Goal: Task Accomplishment & Management: Complete application form

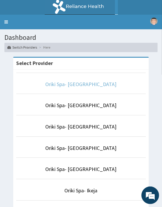
click at [88, 87] on link "Oriki Spa- [GEOGRAPHIC_DATA]" at bounding box center [80, 84] width 71 height 7
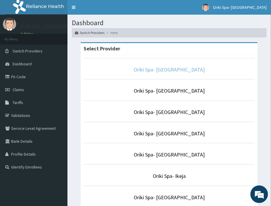
click at [169, 72] on link "Oriki Spa- [GEOGRAPHIC_DATA]" at bounding box center [169, 69] width 71 height 7
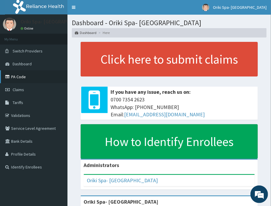
click at [31, 76] on link "PA Code" at bounding box center [33, 76] width 67 height 13
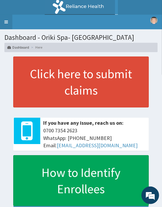
click at [7, 28] on link "Toggle navigation" at bounding box center [6, 22] width 12 height 15
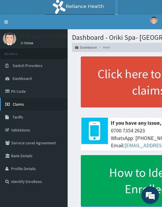
click at [16, 103] on span "Claims" at bounding box center [18, 104] width 11 height 5
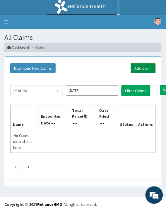
click at [146, 70] on link "Add Claim" at bounding box center [143, 68] width 25 height 10
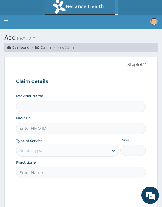
type input "Oriki Spa- [GEOGRAPHIC_DATA]"
type input "1"
click at [33, 128] on input "HMO ID" at bounding box center [80, 128] width 129 height 11
paste input "REL/10783/A"
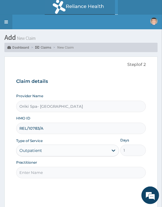
type input "REL/10783/A"
click at [40, 170] on input "Practitioner" at bounding box center [80, 172] width 129 height 11
type input "AJIBOLA OGUNJIMI"
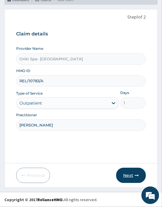
click at [139, 180] on button "Next" at bounding box center [131, 175] width 30 height 15
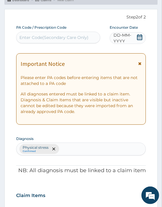
click at [55, 38] on div "Enter Code(Secondary Care Only)" at bounding box center [53, 38] width 69 height 6
paste input "PA/450893"
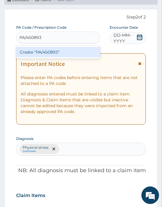
type input "PA/450893"
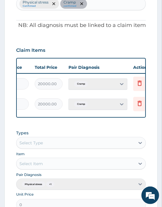
scroll to position [0, 165]
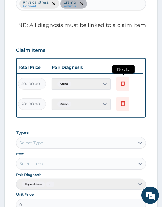
click at [122, 80] on icon at bounding box center [122, 83] width 7 height 7
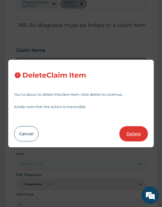
click at [132, 136] on button "Delete" at bounding box center [133, 133] width 28 height 15
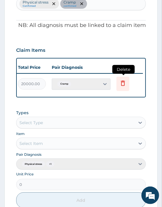
click at [119, 82] on icon at bounding box center [122, 83] width 7 height 7
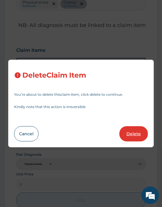
click at [134, 134] on button "Delete" at bounding box center [133, 133] width 28 height 15
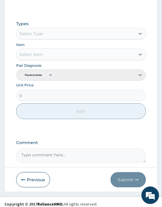
scroll to position [314, 0]
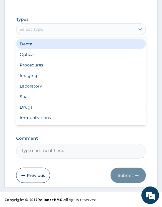
click at [33, 34] on div "Select Type" at bounding box center [80, 29] width 129 height 12
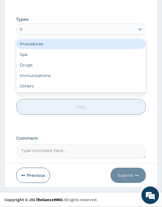
type input "SPA"
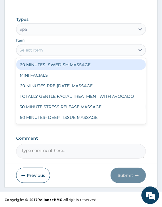
click at [37, 50] on div "Select Item" at bounding box center [30, 50] width 23 height 6
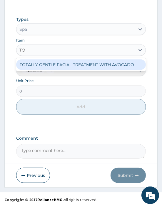
type input "TOT"
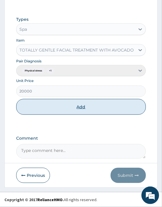
click at [74, 113] on button "Add" at bounding box center [80, 107] width 129 height 16
type input "0"
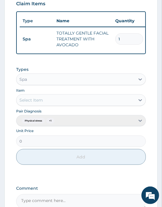
scroll to position [242, 0]
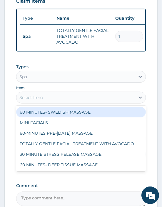
click at [31, 101] on div "Select Item" at bounding box center [30, 98] width 23 height 6
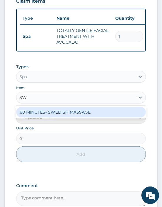
type input "SWE"
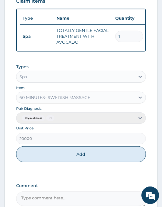
click at [77, 157] on button "Add" at bounding box center [80, 155] width 129 height 16
type input "0"
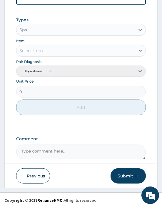
scroll to position [314, 0]
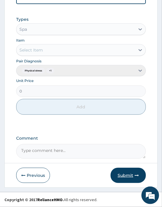
click at [121, 174] on button "Submit" at bounding box center [127, 175] width 35 height 15
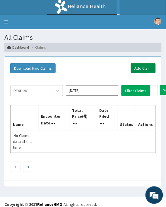
click at [142, 69] on link "Add Claim" at bounding box center [143, 68] width 25 height 10
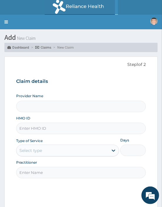
click at [23, 128] on input "HMO ID" at bounding box center [80, 128] width 129 height 11
paste input "NDK/10016/B"
type input "NDK/10016/B"
click at [37, 168] on input "Practitioner" at bounding box center [80, 172] width 129 height 11
type input "Oriki Spa- [GEOGRAPHIC_DATA]"
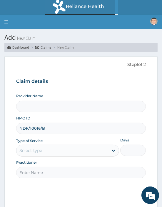
type input "1"
type input "[PERSON_NAME]"
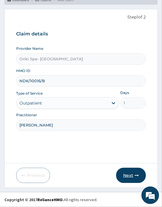
click at [134, 175] on button "Next" at bounding box center [131, 175] width 30 height 15
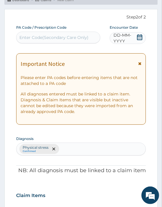
click at [51, 36] on div "Enter Code(Secondary Care Only)" at bounding box center [53, 38] width 69 height 6
paste input "PA/4B08FB"
type input "PA/4B08FB"
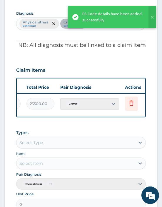
scroll to position [0, 165]
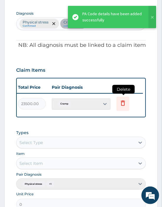
click at [124, 103] on icon at bounding box center [123, 103] width 4 height 5
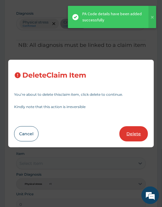
click at [138, 141] on button "Delete" at bounding box center [133, 133] width 28 height 15
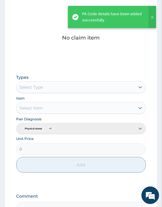
scroll to position [260, 0]
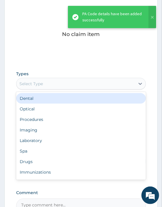
click at [46, 84] on div "Select Type" at bounding box center [75, 83] width 118 height 9
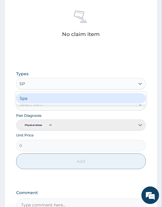
type input "SPA"
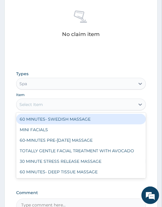
click at [30, 104] on div "Select Item" at bounding box center [30, 105] width 23 height 6
type input "DEE"
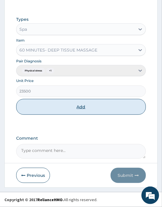
click at [83, 104] on button "Add" at bounding box center [80, 107] width 129 height 16
type input "0"
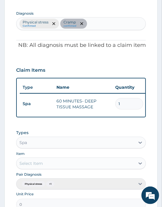
scroll to position [291, 0]
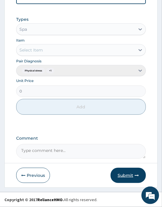
click at [128, 175] on button "Submit" at bounding box center [127, 175] width 35 height 15
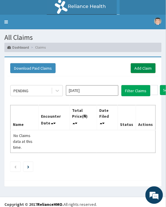
click at [137, 68] on link "Add Claim" at bounding box center [143, 68] width 25 height 10
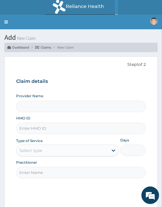
click at [33, 126] on input "HMO ID" at bounding box center [80, 128] width 129 height 11
type input "Oriki Spa- [GEOGRAPHIC_DATA]"
type input "1"
paste input "TLR/10050/A"
type input "TLR/10050/A"
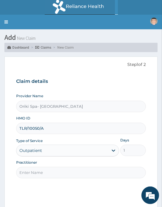
drag, startPoint x: 27, startPoint y: 171, endPoint x: 62, endPoint y: 160, distance: 36.6
click at [62, 160] on div "Practitioner" at bounding box center [80, 169] width 129 height 18
type input "AJIBOLA OGUNJIMI"
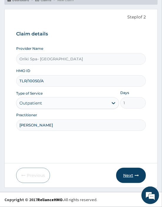
click at [131, 172] on button "Next" at bounding box center [131, 175] width 30 height 15
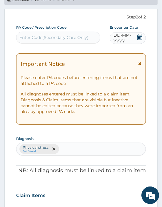
click at [52, 36] on div "Enter Code(Secondary Care Only)" at bounding box center [53, 38] width 69 height 6
paste input "PA/DBD422"
type input "PA/DBD422"
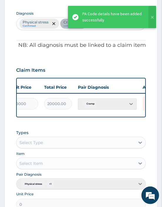
scroll to position [0, 165]
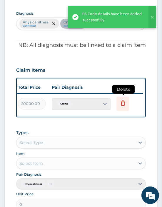
click at [117, 106] on icon at bounding box center [122, 104] width 13 height 14
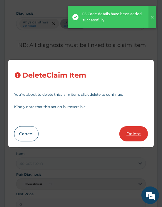
click at [137, 131] on button "Delete" at bounding box center [133, 133] width 28 height 15
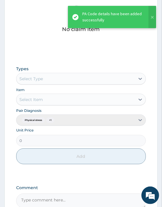
scroll to position [270, 0]
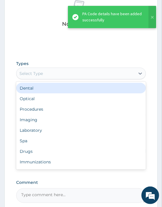
click at [37, 68] on div "Select Type" at bounding box center [80, 74] width 129 height 12
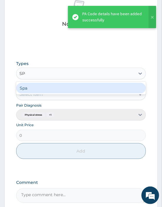
type input "SPA"
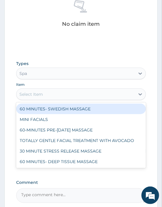
click at [31, 98] on div "Select Item" at bounding box center [75, 94] width 118 height 9
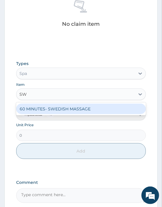
type input "SWE"
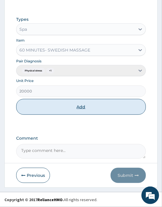
click at [101, 101] on button "Add" at bounding box center [80, 107] width 129 height 16
type input "0"
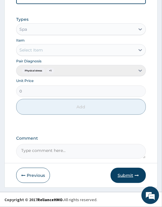
click at [130, 176] on button "Submit" at bounding box center [127, 175] width 35 height 15
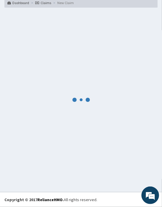
scroll to position [291, 0]
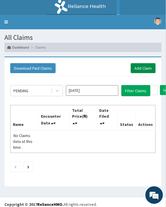
click at [136, 68] on link "Add Claim" at bounding box center [143, 68] width 25 height 10
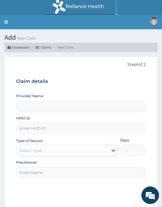
click at [34, 124] on input "HMO ID" at bounding box center [80, 128] width 129 height 11
paste input "NDK/10016/A"
type input "NDK/10016/A"
type input "Oriki Spa- [GEOGRAPHIC_DATA]"
type input "1"
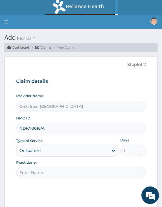
type input "NDK/10016/A"
click at [31, 175] on input "Practitioner" at bounding box center [80, 172] width 129 height 11
type input "[PERSON_NAME]"
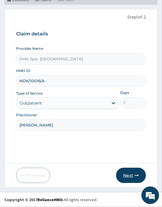
click at [132, 172] on button "Next" at bounding box center [131, 175] width 30 height 15
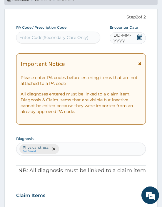
click at [33, 35] on div "Enter Code(Secondary Care Only)" at bounding box center [53, 38] width 69 height 6
paste input "PA/1D4601"
type input "PA/1D4601"
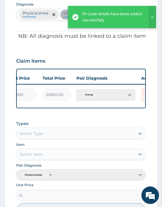
scroll to position [0, 165]
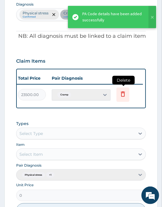
click at [118, 98] on icon at bounding box center [122, 95] width 13 height 14
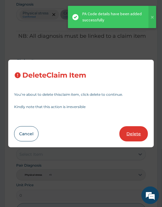
click at [133, 127] on button "Delete" at bounding box center [133, 133] width 28 height 15
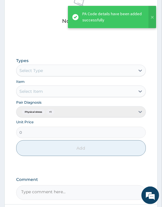
scroll to position [273, 0]
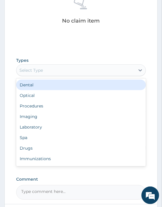
click at [22, 71] on div "Select Type" at bounding box center [30, 70] width 23 height 6
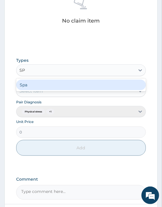
type input "SPA"
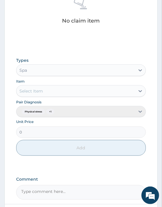
click at [33, 92] on div "Select Item" at bounding box center [80, 91] width 129 height 12
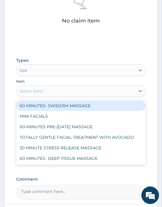
click at [39, 90] on div "Select Item" at bounding box center [30, 91] width 23 height 6
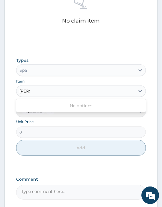
type input "DEE"
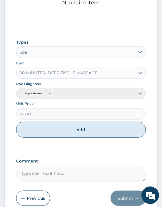
scroll to position [298, 0]
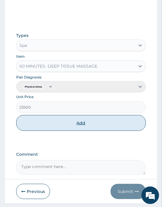
click at [69, 124] on button "Add" at bounding box center [80, 123] width 129 height 16
type input "0"
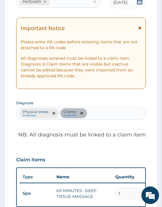
scroll to position [291, 0]
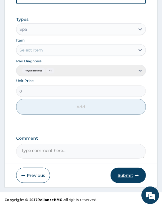
click at [125, 174] on button "Submit" at bounding box center [127, 175] width 35 height 15
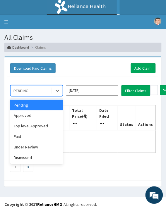
click at [50, 87] on div "PENDING" at bounding box center [31, 90] width 41 height 9
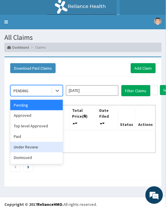
click at [31, 142] on div "Under Review" at bounding box center [36, 147] width 53 height 11
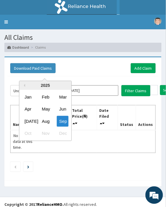
click at [85, 90] on input "[DATE]" at bounding box center [92, 90] width 53 height 11
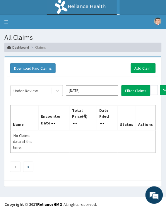
click at [134, 106] on th "Status" at bounding box center [127, 117] width 18 height 25
click at [139, 89] on button "Filter Claims" at bounding box center [136, 90] width 29 height 11
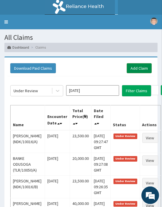
click at [133, 66] on link "Add Claim" at bounding box center [138, 68] width 25 height 10
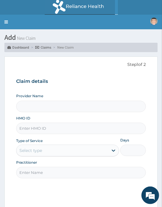
click at [37, 128] on input "HMO ID" at bounding box center [80, 128] width 129 height 11
paste input "ARM/10295/A"
type input "ARM/10295/A"
type input "Oriki Spa- [GEOGRAPHIC_DATA]"
type input "1"
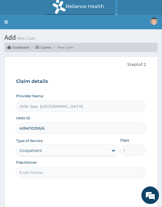
type input "ARM/10295/A"
click at [54, 172] on input "Practitioner" at bounding box center [80, 172] width 129 height 11
type input "AJIBOLA OGUNJIMI"
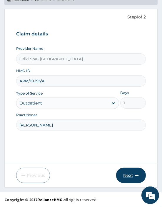
click at [127, 175] on button "Next" at bounding box center [131, 175] width 30 height 15
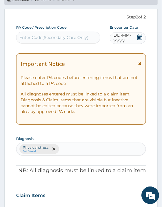
click at [29, 34] on div "Enter Code(Secondary Care Only)" at bounding box center [57, 37] width 83 height 9
paste input "PA/2C0D26"
type input "PA/2C0D26"
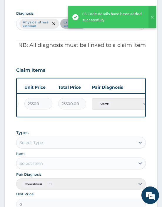
scroll to position [0, 165]
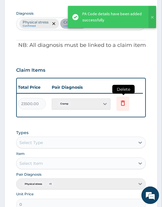
click at [121, 104] on icon at bounding box center [123, 103] width 4 height 5
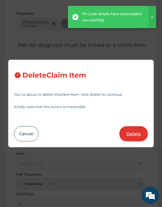
click at [128, 135] on button "Delete" at bounding box center [133, 133] width 28 height 15
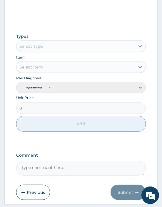
scroll to position [298, 0]
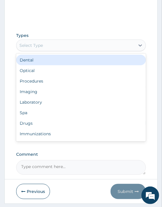
click at [71, 45] on div "Select Type" at bounding box center [75, 45] width 118 height 9
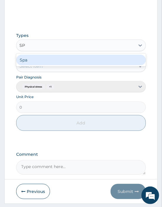
click at [71, 45] on div "SP SP" at bounding box center [75, 45] width 118 height 9
type input "SPA"
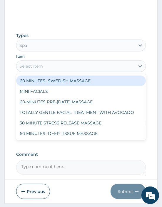
click at [43, 65] on div "Select Item" at bounding box center [75, 66] width 118 height 9
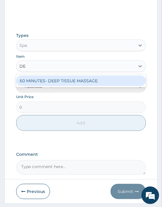
type input "DEE"
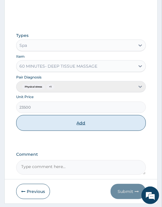
click at [75, 123] on button "Add" at bounding box center [80, 123] width 129 height 16
type input "0"
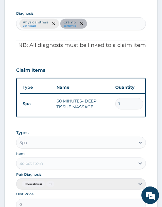
scroll to position [291, 0]
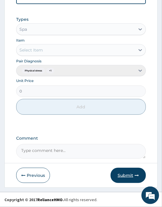
click at [126, 175] on button "Submit" at bounding box center [127, 175] width 35 height 15
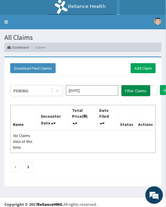
click at [135, 89] on button "Filter Claims" at bounding box center [136, 90] width 29 height 11
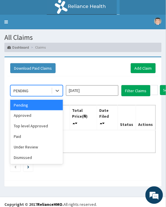
click at [50, 89] on div "PENDING" at bounding box center [31, 90] width 41 height 9
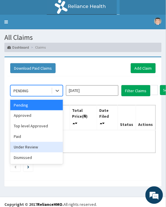
click at [30, 143] on div "Under Review" at bounding box center [36, 147] width 53 height 11
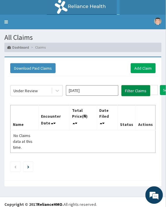
click at [129, 88] on button "Filter Claims" at bounding box center [136, 90] width 29 height 11
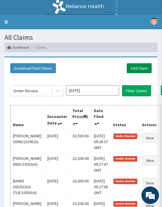
click at [135, 70] on link "Add Claim" at bounding box center [138, 68] width 25 height 10
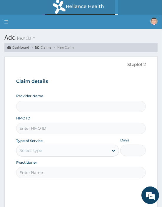
type input "Oriki Spa- [GEOGRAPHIC_DATA]"
type input "1"
click at [36, 127] on input "HMO ID" at bounding box center [80, 128] width 129 height 11
paste input "KSB/11324/A"
type input "KSB/11324/A"
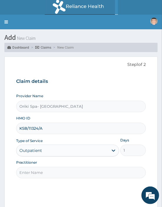
click at [34, 171] on input "Practitioner" at bounding box center [80, 172] width 129 height 11
type input "AJIBOLA OGUNJIMI"
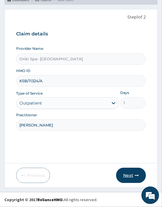
click at [125, 175] on button "Next" at bounding box center [131, 175] width 30 height 15
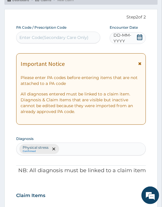
click at [34, 38] on div "Enter Code(Secondary Care Only)" at bounding box center [53, 38] width 69 height 6
paste input "PA/0F87F9"
type input "PA/0F87F9"
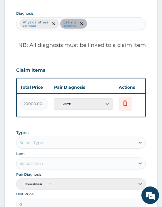
scroll to position [0, 165]
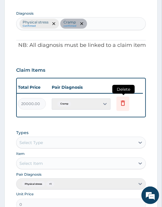
click at [121, 108] on icon at bounding box center [122, 104] width 13 height 14
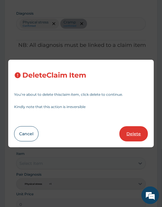
click at [133, 137] on button "Delete" at bounding box center [133, 133] width 28 height 15
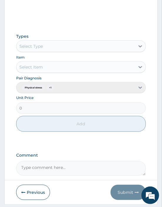
scroll to position [306, 0]
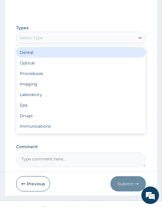
click at [44, 34] on div "Select Type" at bounding box center [75, 37] width 118 height 9
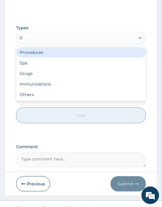
type input "SPA"
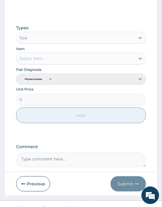
click at [49, 59] on div "Select Item" at bounding box center [80, 59] width 129 height 12
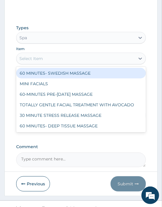
click at [55, 56] on div "Select Item" at bounding box center [75, 58] width 118 height 9
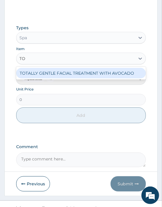
type input "TOT"
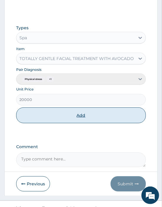
click at [82, 119] on button "Add" at bounding box center [80, 116] width 129 height 16
type input "0"
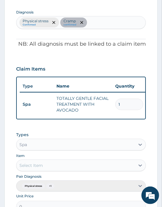
scroll to position [294, 0]
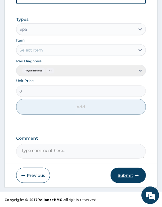
click at [137, 175] on icon "button" at bounding box center [136, 176] width 4 height 4
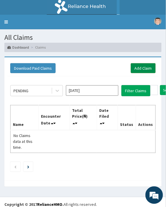
click at [143, 68] on link "Add Claim" at bounding box center [143, 68] width 25 height 10
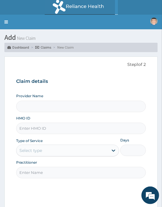
type input "Oriki Spa- [GEOGRAPHIC_DATA]"
type input "1"
click at [40, 127] on input "HMO ID" at bounding box center [80, 128] width 129 height 11
paste input "KRM/10034/A"
type input "KRM/10034/A"
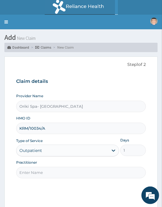
click at [36, 172] on input "Practitioner" at bounding box center [80, 172] width 129 height 11
type input "AJIBOLA OGUNJIMI"
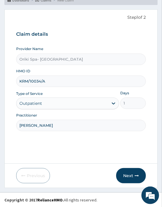
scroll to position [48, 0]
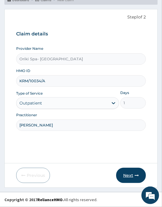
click at [125, 177] on button "Next" at bounding box center [131, 175] width 30 height 15
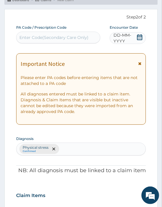
scroll to position [0, 0]
click at [55, 35] on div "Enter Code(Secondary Care Only)" at bounding box center [53, 38] width 69 height 6
paste input "PA/B485E3"
type input "PA/B485E3"
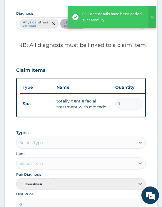
scroll to position [0, 165]
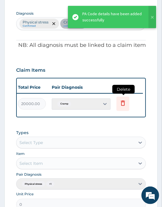
click at [126, 107] on icon at bounding box center [122, 104] width 13 height 14
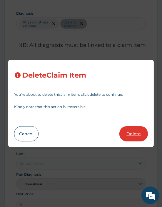
click at [124, 138] on button "Delete" at bounding box center [133, 133] width 28 height 15
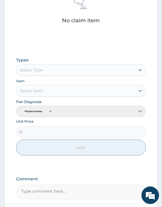
scroll to position [280, 0]
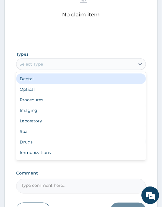
click at [49, 62] on div "Select Type" at bounding box center [75, 64] width 118 height 9
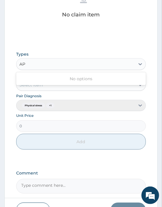
type input "A"
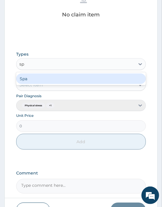
type input "spa"
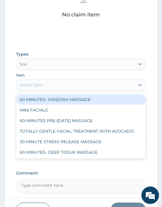
click at [41, 86] on div "Select Item" at bounding box center [30, 85] width 23 height 6
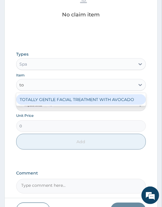
type input "tot"
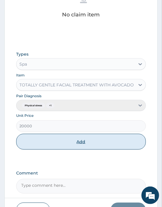
click at [75, 146] on button "Add" at bounding box center [80, 142] width 129 height 16
type input "0"
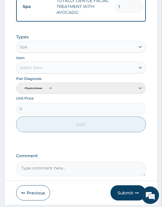
scroll to position [294, 0]
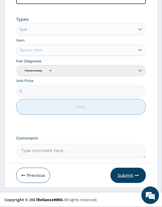
click at [127, 172] on button "Submit" at bounding box center [127, 175] width 35 height 15
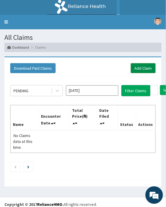
click at [147, 66] on link "Add Claim" at bounding box center [143, 68] width 25 height 10
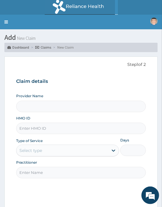
click at [27, 128] on input "HMO ID" at bounding box center [80, 128] width 129 height 11
paste input "GAL/10409/A"
type input "GAL/10409/A"
type input "Oriki Spa- [GEOGRAPHIC_DATA]"
type input "1"
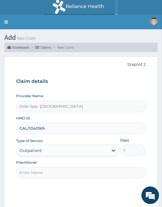
type input "GAL/10409/A"
drag, startPoint x: 44, startPoint y: 171, endPoint x: 71, endPoint y: 153, distance: 32.1
click at [71, 153] on div "Provider Name Oriki Spa- Oriental Hotel HMO ID GAL/10409/A Type of Service Outp…" at bounding box center [80, 136] width 129 height 85
type input "[PERSON_NAME]"
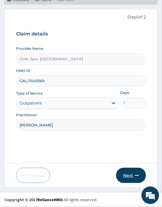
click at [136, 177] on icon "button" at bounding box center [136, 176] width 4 height 4
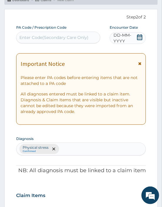
click at [59, 40] on div "Enter Code(Secondary Care Only)" at bounding box center [57, 37] width 83 height 9
paste input "PA/3A8651"
type input "PA/3A8651"
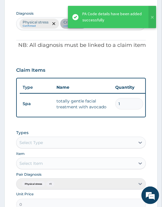
scroll to position [0, 165]
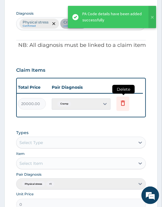
click at [126, 101] on icon at bounding box center [122, 103] width 7 height 7
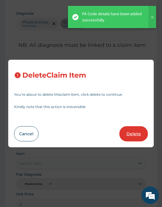
click at [128, 131] on button "Delete" at bounding box center [133, 133] width 28 height 15
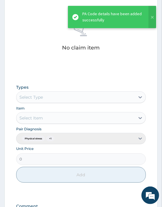
scroll to position [247, 0]
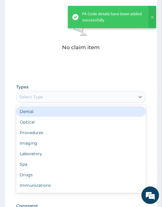
click at [44, 97] on div "Select Type" at bounding box center [75, 96] width 118 height 9
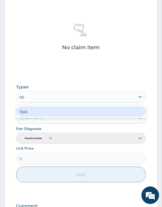
type input "spa"
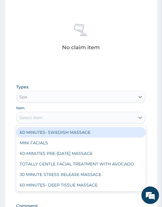
click at [36, 120] on div "Select Item" at bounding box center [30, 118] width 23 height 6
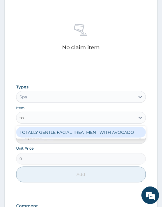
type input "tot"
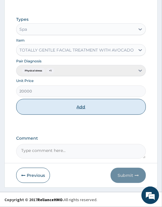
click at [71, 113] on button "Add" at bounding box center [80, 107] width 129 height 16
type input "0"
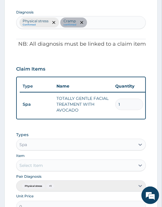
scroll to position [294, 0]
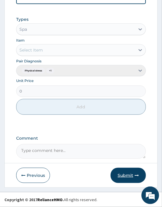
click at [121, 178] on button "Submit" at bounding box center [127, 175] width 35 height 15
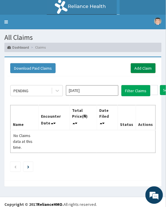
click at [145, 67] on link "Add Claim" at bounding box center [143, 68] width 25 height 10
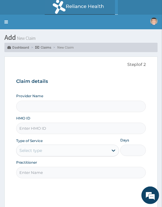
click at [34, 131] on input "HMO ID" at bounding box center [80, 128] width 129 height 11
paste input "LGL/10018/A"
type input "LGL/10018/A"
click at [34, 131] on input "LGL/10018/A" at bounding box center [80, 128] width 129 height 11
type input "Oriki Spa- [GEOGRAPHIC_DATA]"
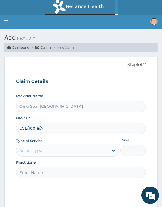
type input "1"
type input "LGL/10018/A"
click at [39, 171] on input "Practitioner" at bounding box center [80, 172] width 129 height 11
type input "[PERSON_NAME]"
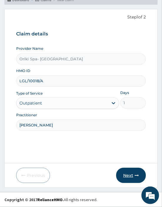
click at [126, 174] on button "Next" at bounding box center [131, 175] width 30 height 15
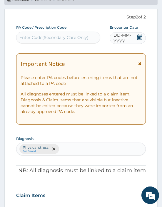
scroll to position [0, 0]
click at [30, 35] on div "Enter Code(Secondary Care Only)" at bounding box center [53, 38] width 69 height 6
paste input "PA/2AFB77"
type input "PA/2AFB77"
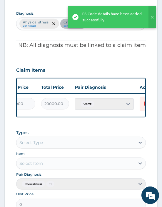
scroll to position [0, 156]
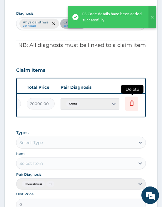
click at [134, 104] on icon at bounding box center [131, 103] width 7 height 7
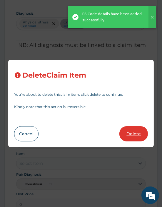
click at [128, 137] on button "Delete" at bounding box center [133, 133] width 28 height 15
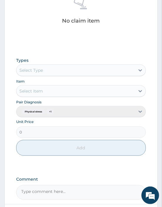
scroll to position [274, 0]
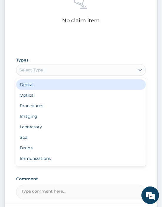
click at [35, 73] on div "Select Type" at bounding box center [75, 69] width 118 height 9
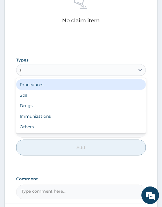
type input "spa"
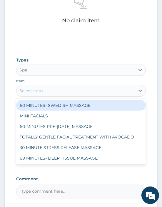
click at [31, 92] on div "Select Item" at bounding box center [30, 91] width 23 height 6
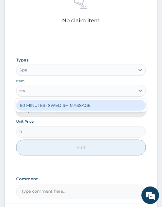
type input "swe"
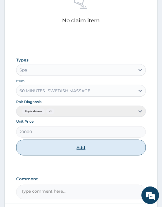
click at [73, 147] on button "Add" at bounding box center [80, 148] width 129 height 16
type input "0"
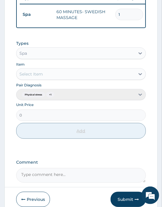
scroll to position [291, 0]
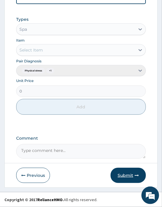
click at [130, 177] on button "Submit" at bounding box center [127, 175] width 35 height 15
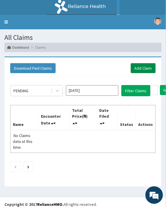
click at [144, 72] on link "Add Claim" at bounding box center [143, 68] width 25 height 10
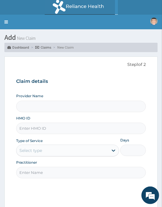
click at [33, 137] on div "Provider Name HMO ID Type of Service Select type Days Practitioner" at bounding box center [80, 136] width 129 height 85
click at [25, 124] on input "HMO ID" at bounding box center [80, 128] width 129 height 11
paste input "AZG/10121/A"
type input "AZG/10121/A"
type input "Oriki Spa- [GEOGRAPHIC_DATA]"
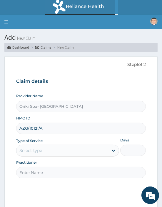
type input "1"
type input "AZG/10121/A"
click at [43, 176] on input "Practitioner" at bounding box center [80, 172] width 129 height 11
type input "[PERSON_NAME]"
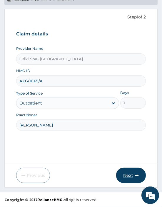
click at [136, 172] on button "Next" at bounding box center [131, 175] width 30 height 15
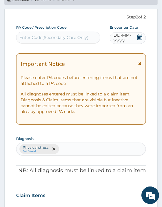
click at [45, 37] on div "Enter Code(Secondary Care Only)" at bounding box center [53, 38] width 69 height 6
paste input "PA/446FE7"
type input "PA/446FE7"
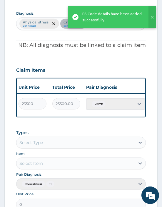
scroll to position [0, 152]
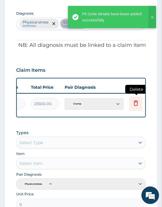
click at [130, 108] on icon at bounding box center [135, 104] width 13 height 14
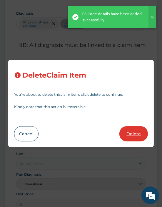
click at [131, 133] on button "Delete" at bounding box center [133, 133] width 28 height 15
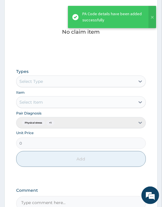
scroll to position [263, 0]
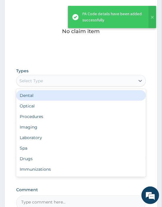
click at [28, 78] on div "Select Type" at bounding box center [30, 81] width 23 height 6
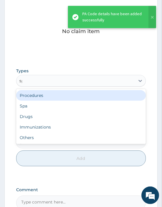
type input "spa"
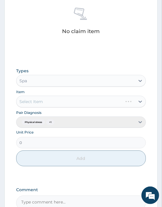
click at [35, 103] on div "Select Item" at bounding box center [80, 102] width 129 height 12
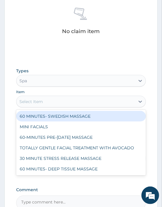
click at [40, 102] on div "Select Item" at bounding box center [30, 102] width 23 height 6
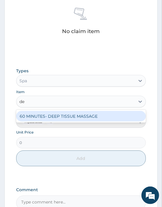
type input "dee"
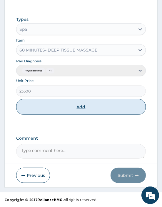
click at [82, 109] on button "Add" at bounding box center [80, 107] width 129 height 16
type input "0"
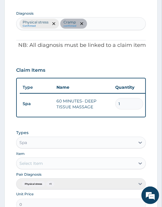
scroll to position [291, 0]
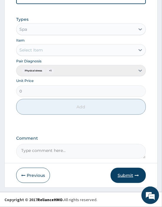
click at [125, 174] on button "Submit" at bounding box center [127, 175] width 35 height 15
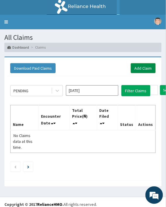
click at [150, 70] on link "Add Claim" at bounding box center [143, 68] width 25 height 10
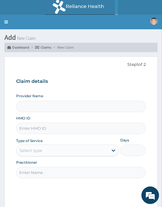
click at [36, 126] on input "HMO ID" at bounding box center [80, 128] width 129 height 11
paste input "AZG/10112/A"
type input "AZG/10112/A"
type input "Oriki Spa- [GEOGRAPHIC_DATA]"
type input "1"
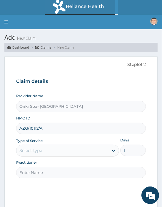
type input "AZG/10112/A"
click at [35, 173] on input "Practitioner" at bounding box center [80, 172] width 129 height 11
type input "AJIBOLA OGUNJIMI"
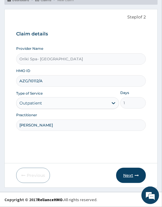
click at [128, 172] on button "Next" at bounding box center [131, 175] width 30 height 15
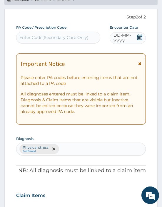
click at [36, 35] on div "Enter Code(Secondary Care Only)" at bounding box center [53, 38] width 69 height 6
paste input "PA/058A27"
type input "PA/058A27"
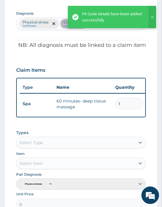
scroll to position [0, 165]
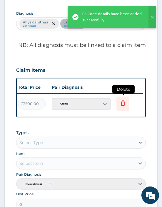
click at [125, 104] on icon at bounding box center [122, 103] width 7 height 7
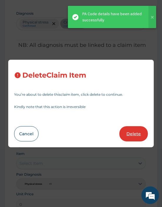
click at [127, 135] on button "Delete" at bounding box center [133, 133] width 28 height 15
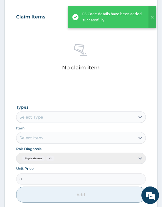
scroll to position [227, 0]
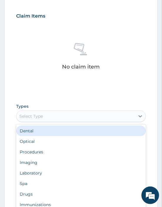
click at [33, 116] on div "Select Type" at bounding box center [30, 117] width 23 height 6
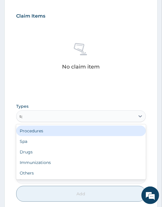
type input "spa"
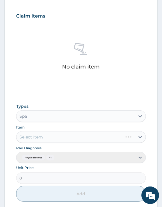
click at [33, 138] on div "Select Item" at bounding box center [80, 137] width 129 height 12
click at [42, 138] on div "Select Item" at bounding box center [30, 137] width 23 height 6
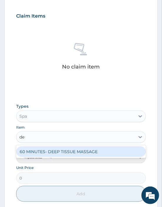
type input "dee"
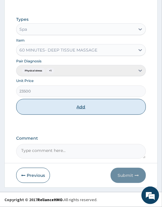
click at [92, 105] on button "Add" at bounding box center [80, 107] width 129 height 16
type input "0"
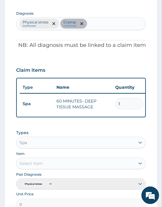
scroll to position [291, 0]
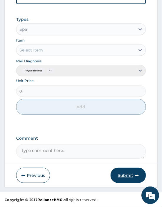
click at [129, 174] on button "Submit" at bounding box center [127, 175] width 35 height 15
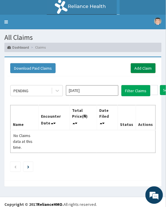
click at [132, 66] on link "Add Claim" at bounding box center [143, 68] width 25 height 10
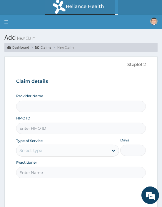
click at [26, 123] on input "HMO ID" at bounding box center [80, 128] width 129 height 11
paste input "PWC/10572/A"
type input "PWC/10572/A"
click at [33, 167] on input "Practitioner" at bounding box center [80, 172] width 129 height 11
type input "Oriki Spa- [GEOGRAPHIC_DATA]"
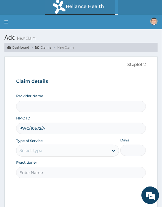
type input "1"
type input "[PERSON_NAME]"
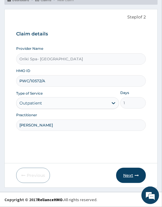
click at [124, 178] on button "Next" at bounding box center [131, 175] width 30 height 15
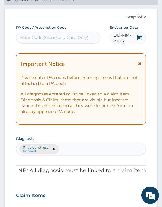
click at [52, 38] on div "Enter Code(Secondary Care Only)" at bounding box center [53, 38] width 69 height 6
paste input "PA/65BC37"
type input "PA/65BC37"
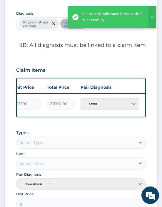
scroll to position [0, 165]
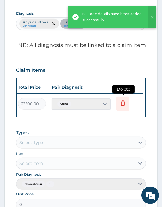
click at [121, 102] on icon at bounding box center [123, 103] width 4 height 5
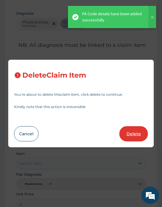
click at [128, 135] on button "Delete" at bounding box center [133, 133] width 28 height 15
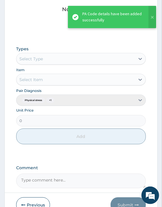
scroll to position [289, 0]
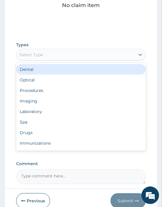
click at [26, 53] on div "Select Type" at bounding box center [30, 55] width 23 height 6
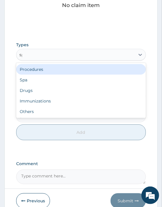
type input "spa"
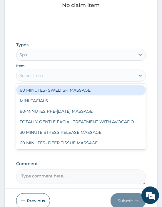
click at [37, 76] on div "Select Item" at bounding box center [30, 76] width 23 height 6
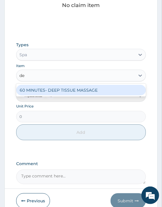
type input "dee"
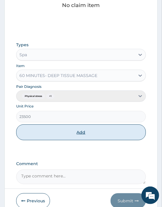
click at [76, 135] on button "Add" at bounding box center [80, 133] width 129 height 16
type input "0"
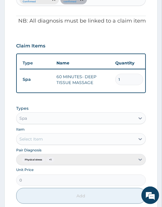
scroll to position [291, 0]
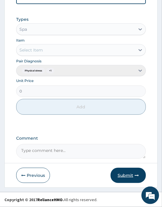
click at [124, 175] on button "Submit" at bounding box center [127, 175] width 35 height 15
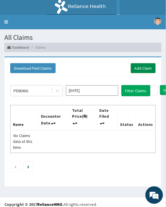
click at [144, 71] on link "Add Claim" at bounding box center [143, 68] width 25 height 10
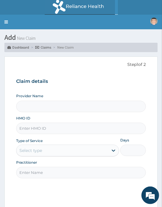
click at [34, 127] on input "HMO ID" at bounding box center [80, 128] width 129 height 11
type input "Oriki Spa- [GEOGRAPHIC_DATA]"
type input "1"
paste input "ACX/10062/A"
type input "ACX/10062/A"
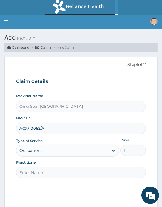
click at [35, 172] on input "Practitioner" at bounding box center [80, 172] width 129 height 11
type input "[PERSON_NAME]"
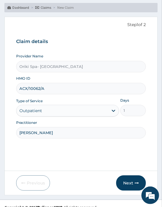
scroll to position [48, 0]
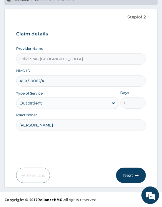
click at [134, 166] on form "Step 1 of 2 Claim details Provider Name Oriki Spa- Oriental Hotel HMO ID ACX/10…" at bounding box center [80, 98] width 153 height 179
click at [126, 176] on button "Next" at bounding box center [131, 175] width 30 height 15
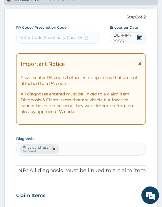
click at [30, 35] on div "Enter Code(Secondary Care Only)" at bounding box center [53, 38] width 69 height 6
paste input "PA/289EDE"
type input "PA/289EDE"
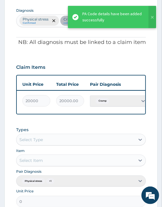
scroll to position [0, 165]
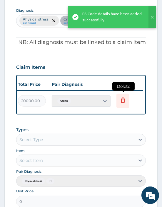
click at [124, 99] on icon at bounding box center [123, 100] width 4 height 5
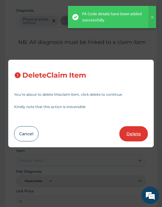
click at [132, 128] on button "Delete" at bounding box center [133, 133] width 28 height 15
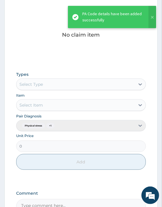
scroll to position [263, 0]
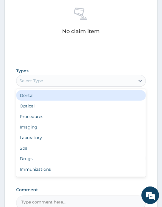
click at [31, 81] on div "Select Type" at bounding box center [30, 81] width 23 height 6
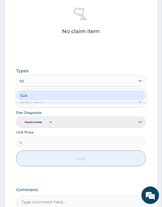
type input "spa"
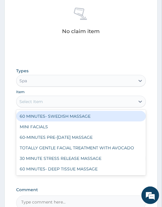
click at [37, 104] on div "Select Item" at bounding box center [30, 102] width 23 height 6
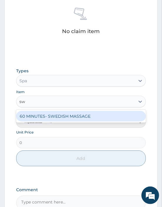
type input "swe"
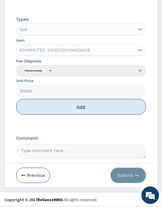
click at [73, 107] on button "Add" at bounding box center [80, 107] width 129 height 16
type input "0"
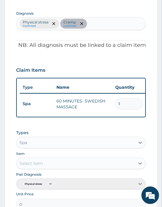
scroll to position [291, 0]
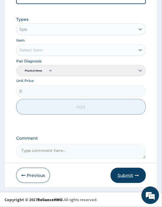
click at [130, 179] on button "Submit" at bounding box center [127, 175] width 35 height 15
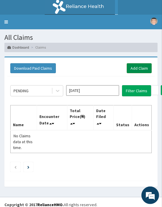
click at [134, 69] on link "Add Claim" at bounding box center [138, 68] width 25 height 10
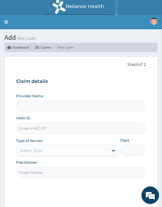
type input "Oriki Spa- [GEOGRAPHIC_DATA]"
type input "1"
click at [28, 132] on input "HMO ID" at bounding box center [80, 128] width 129 height 11
paste input "TLR/10207/A"
click at [28, 132] on input "TLR/10207/A" at bounding box center [80, 128] width 129 height 11
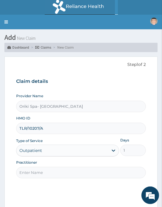
type input "TLR/10207/A"
click at [27, 179] on div "Step 1 of 2 Claim details Provider Name Oriki Spa- Oriental Hotel HMO ID TLR/10…" at bounding box center [80, 134] width 129 height 145
click at [31, 173] on input "Practitioner" at bounding box center [80, 172] width 129 height 11
type input "[PERSON_NAME]"
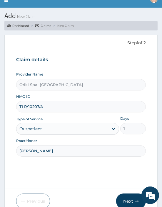
scroll to position [48, 0]
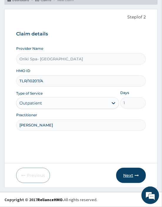
click at [121, 175] on button "Next" at bounding box center [131, 175] width 30 height 15
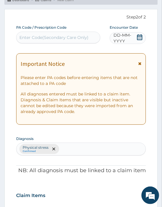
click at [40, 36] on div "Enter Code(Secondary Care Only)" at bounding box center [53, 38] width 69 height 6
paste input "PA/14F027"
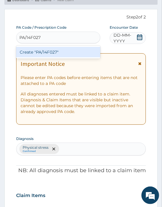
type input "PA/14F027"
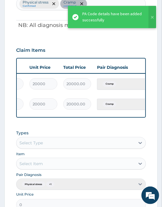
scroll to position [0, 165]
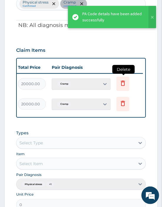
click at [123, 85] on icon at bounding box center [123, 83] width 4 height 5
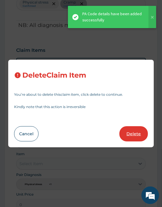
click at [131, 135] on button "Delete" at bounding box center [133, 133] width 28 height 15
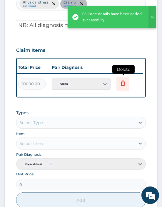
click at [124, 82] on icon at bounding box center [122, 83] width 7 height 7
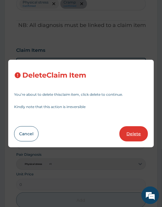
click at [128, 136] on button "Delete" at bounding box center [133, 133] width 28 height 15
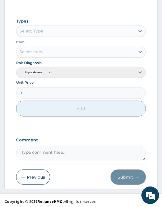
scroll to position [313, 0]
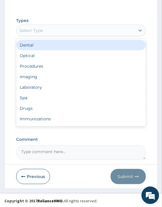
click at [31, 29] on div "Select Type" at bounding box center [30, 31] width 23 height 6
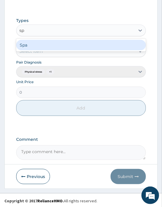
type input "spa"
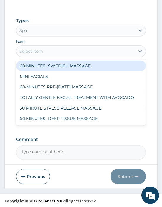
click at [51, 54] on div "Select Item" at bounding box center [75, 51] width 118 height 9
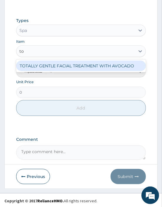
type input "tot"
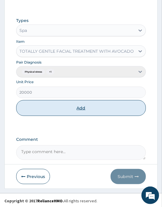
click at [82, 107] on button "Add" at bounding box center [80, 108] width 129 height 16
type input "0"
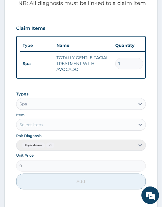
scroll to position [215, 0]
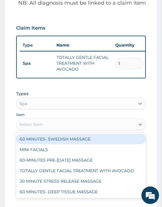
click at [31, 128] on div "Select Item" at bounding box center [30, 125] width 23 height 6
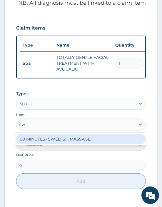
type input "swe"
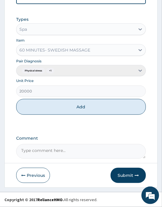
scroll to position [294, 0]
click at [86, 105] on button "Add" at bounding box center [80, 107] width 129 height 16
type input "0"
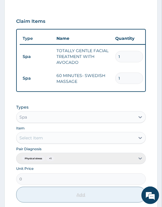
scroll to position [314, 0]
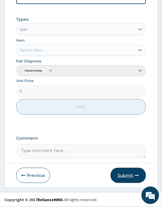
click at [126, 172] on button "Submit" at bounding box center [127, 175] width 35 height 15
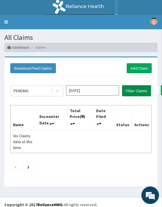
click at [139, 90] on button "Filter Claims" at bounding box center [136, 90] width 29 height 11
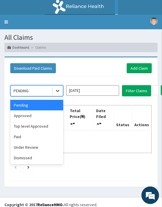
click at [61, 90] on div at bounding box center [57, 91] width 11 height 11
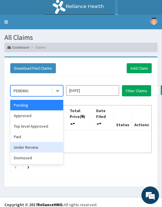
click at [35, 143] on div "Under Review" at bounding box center [36, 147] width 53 height 11
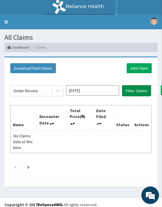
click at [133, 90] on button "Filter Claims" at bounding box center [136, 90] width 29 height 11
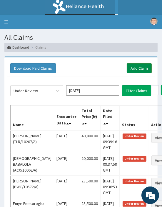
click at [137, 66] on link "Add Claim" at bounding box center [138, 68] width 25 height 10
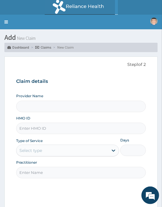
click at [30, 128] on input "HMO ID" at bounding box center [80, 128] width 129 height 11
paste input "TLR/10207/B"
type input "TLR/10207/B"
type input "Oriki Spa- [GEOGRAPHIC_DATA]"
type input "1"
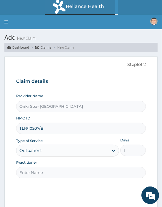
type input "TLR/10207/B"
click at [34, 177] on input "Practitioner" at bounding box center [80, 172] width 129 height 11
type input "AJIBOLA OGUNJIMI"
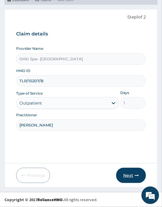
click at [124, 175] on button "Next" at bounding box center [131, 175] width 30 height 15
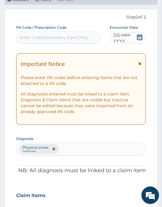
click at [35, 43] on div "PA Code / Prescription Code Enter Code(Secondary Care Only)" at bounding box center [58, 34] width 84 height 19
click at [31, 38] on div "Enter Code(Secondary Care Only)" at bounding box center [53, 38] width 69 height 6
paste input "PA/A37D29"
type input "PA/A37D29"
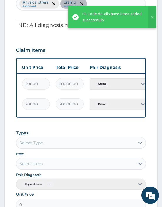
scroll to position [0, 165]
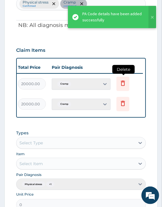
click at [121, 83] on icon at bounding box center [122, 83] width 7 height 7
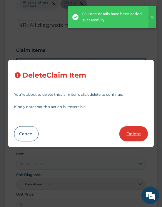
click at [128, 141] on button "Delete" at bounding box center [133, 133] width 28 height 15
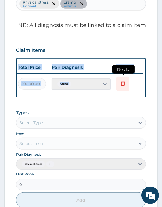
drag, startPoint x: 122, startPoint y: 83, endPoint x: 126, endPoint y: 80, distance: 4.8
click at [126, 80] on icon at bounding box center [122, 84] width 13 height 14
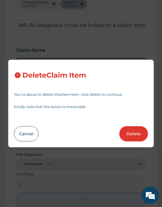
click at [126, 80] on span "Delete Claim Item" at bounding box center [81, 74] width 133 height 17
click at [122, 134] on button "Delete" at bounding box center [133, 133] width 28 height 15
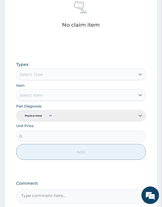
scroll to position [270, 0]
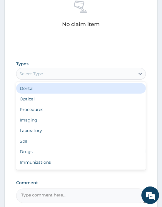
click at [27, 74] on div "Select Type" at bounding box center [30, 74] width 23 height 6
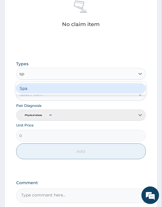
type input "spa"
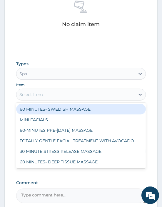
click at [26, 97] on div "Select Item" at bounding box center [30, 95] width 23 height 6
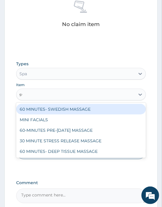
type input "swe"
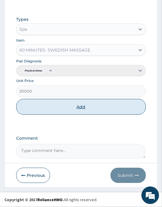
click at [77, 105] on button "Add" at bounding box center [80, 107] width 129 height 16
type input "0"
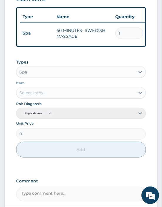
scroll to position [245, 0]
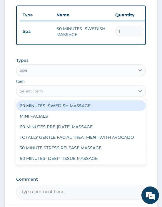
click at [40, 93] on div "Select Item" at bounding box center [30, 91] width 23 height 6
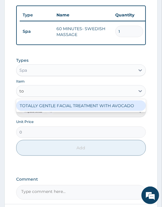
type input "tot"
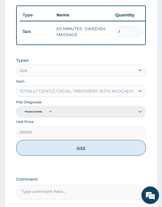
click at [72, 153] on button "Add" at bounding box center [80, 148] width 129 height 16
type input "0"
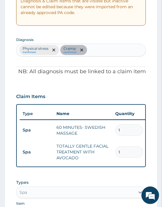
scroll to position [314, 0]
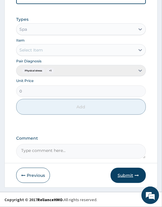
click at [127, 171] on button "Submit" at bounding box center [127, 175] width 35 height 15
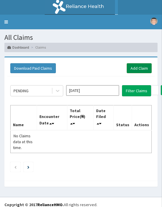
click at [144, 64] on link "Add Claim" at bounding box center [138, 68] width 25 height 10
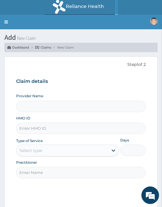
click at [37, 128] on input "HMO ID" at bounding box center [80, 128] width 129 height 11
paste input "OMI/10007/A"
type input "OMI/10007/A"
type input "Oriki Spa- [GEOGRAPHIC_DATA]"
type input "1"
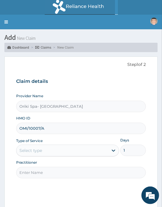
type input "OMI/10007/A"
click at [43, 174] on input "Practitioner" at bounding box center [80, 172] width 129 height 11
type input "[PERSON_NAME]"
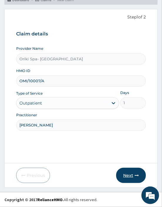
click at [130, 179] on button "Next" at bounding box center [131, 175] width 30 height 15
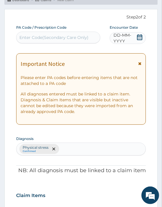
click at [68, 38] on div "Enter Code(Secondary Care Only)" at bounding box center [53, 38] width 69 height 6
paste input "PA/2614E3"
type input "PA/2614E3"
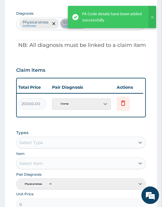
scroll to position [0, 165]
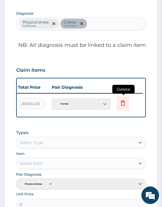
click at [125, 101] on icon at bounding box center [122, 103] width 7 height 7
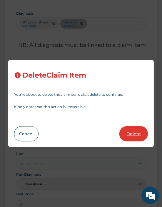
click at [131, 132] on button "Delete" at bounding box center [133, 133] width 28 height 15
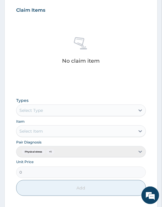
scroll to position [249, 0]
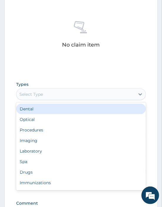
click at [37, 96] on div "Select Type" at bounding box center [30, 95] width 23 height 6
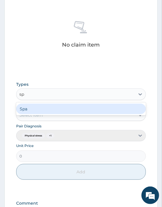
type input "spa"
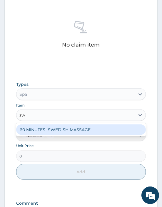
type input "swe"
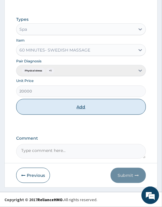
click at [86, 105] on button "Add" at bounding box center [80, 107] width 129 height 16
type input "0"
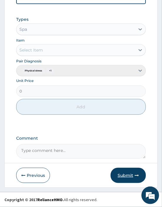
click at [123, 171] on button "Submit" at bounding box center [127, 175] width 35 height 15
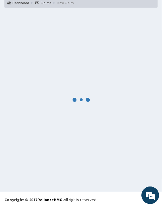
scroll to position [291, 0]
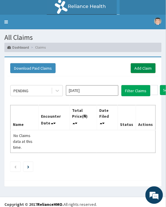
click at [141, 68] on link "Add Claim" at bounding box center [143, 68] width 25 height 10
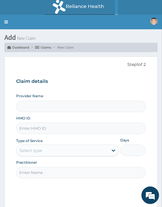
click at [46, 126] on input "HMO ID" at bounding box center [80, 128] width 129 height 11
paste input "QFA/10002/A"
type input "QFA/10002/A"
type input "Oriki Spa- [GEOGRAPHIC_DATA]"
type input "1"
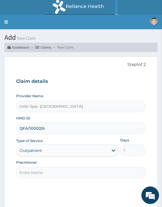
type input "QFA/10002/A"
click at [34, 172] on input "Practitioner" at bounding box center [80, 172] width 129 height 11
type input "[PERSON_NAME]"
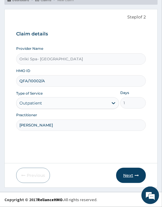
click at [136, 176] on icon "button" at bounding box center [136, 176] width 4 height 4
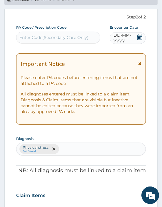
click at [35, 41] on div "Enter Code(Secondary Care Only)" at bounding box center [57, 37] width 83 height 9
paste input "PA/B7F1C7"
type input "PA/B7F1C7"
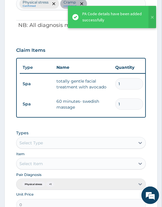
scroll to position [0, 165]
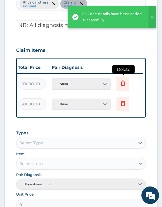
click at [126, 84] on icon at bounding box center [122, 83] width 7 height 7
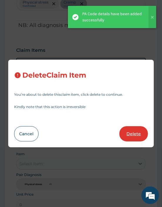
click at [130, 128] on button "Delete" at bounding box center [133, 133] width 28 height 15
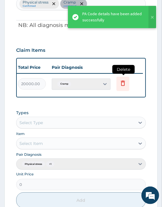
click at [122, 84] on icon at bounding box center [122, 83] width 7 height 7
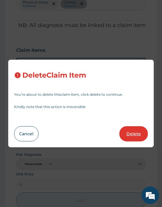
click at [131, 137] on button "Delete" at bounding box center [133, 133] width 28 height 15
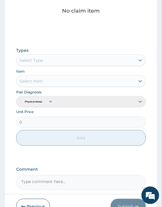
scroll to position [289, 0]
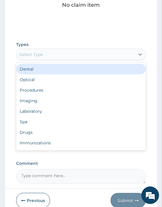
click at [27, 54] on div "Select Type" at bounding box center [30, 55] width 23 height 6
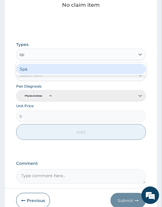
type input "spa"
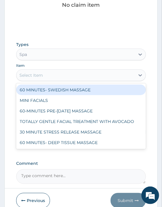
click at [42, 75] on div "Select Item" at bounding box center [30, 75] width 23 height 6
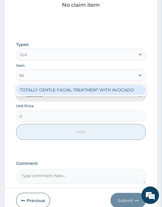
type input "tot"
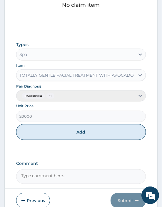
click at [74, 136] on button "Add" at bounding box center [80, 132] width 129 height 16
type input "0"
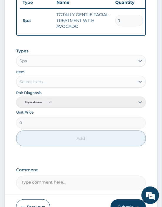
scroll to position [258, 0]
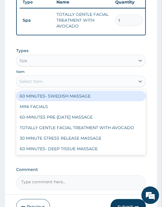
click at [34, 84] on div "Select Item" at bounding box center [30, 82] width 23 height 6
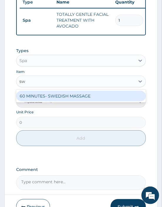
type input "swe"
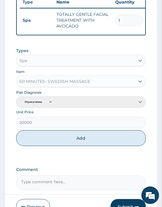
scroll to position [276, 0]
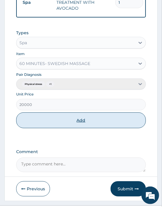
click at [86, 127] on button "Add" at bounding box center [80, 121] width 129 height 16
type input "0"
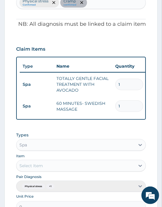
scroll to position [314, 0]
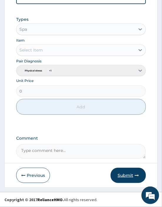
click at [124, 177] on button "Submit" at bounding box center [127, 175] width 35 height 15
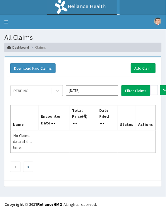
click at [141, 62] on div "Download Paid Claims Add Claim" at bounding box center [83, 68] width 152 height 16
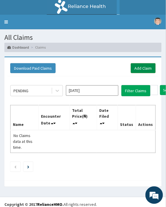
click at [139, 68] on link "Add Claim" at bounding box center [143, 68] width 25 height 10
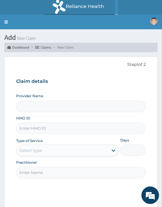
click at [27, 127] on input "HMO ID" at bounding box center [80, 128] width 129 height 11
paste input "SLB/10139/A"
type input "SLB/10139/A"
type input "Oriki Spa- [GEOGRAPHIC_DATA]"
type input "1"
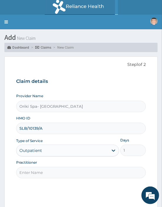
click at [33, 178] on input "Practitioner" at bounding box center [80, 172] width 129 height 11
type input "AJIBOLA OGUNJIMI"
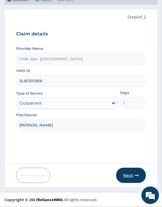
click at [127, 175] on button "Next" at bounding box center [131, 175] width 30 height 15
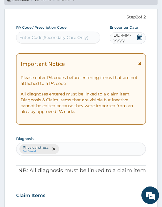
click at [61, 35] on div "Enter Code(Secondary Care Only)" at bounding box center [53, 38] width 69 height 6
paste input "PA/EB0A6A"
type input "PA/EB0A6A"
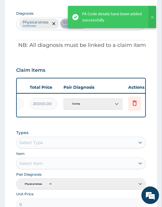
scroll to position [0, 165]
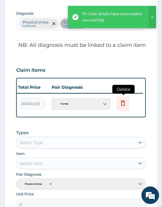
click at [126, 106] on icon at bounding box center [122, 104] width 13 height 14
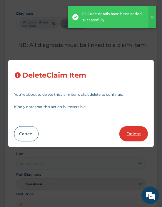
click at [129, 139] on button "Delete" at bounding box center [133, 133] width 28 height 15
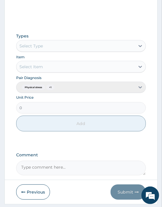
scroll to position [298, 0]
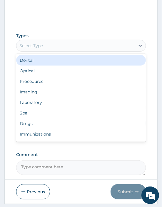
click at [34, 47] on div "Select Type" at bounding box center [30, 46] width 23 height 6
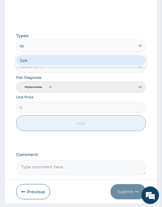
type input "spa"
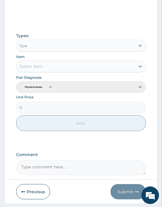
click at [25, 72] on div "Select Item" at bounding box center [80, 67] width 129 height 12
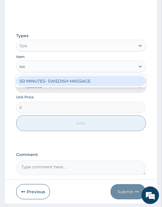
type input "swe"
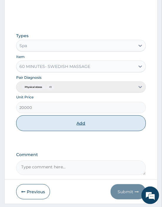
click at [57, 120] on button "Add" at bounding box center [80, 124] width 129 height 16
type input "0"
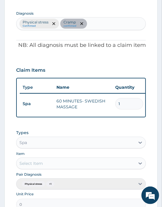
scroll to position [291, 0]
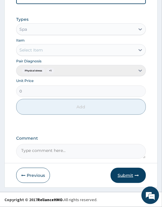
click at [128, 172] on button "Submit" at bounding box center [127, 175] width 35 height 15
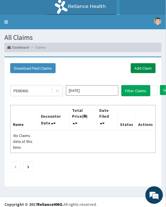
click at [146, 66] on link "Add Claim" at bounding box center [143, 68] width 25 height 10
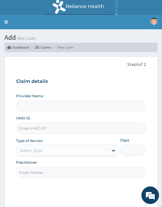
click at [30, 128] on input "HMO ID" at bounding box center [80, 128] width 129 height 11
paste input "PMH/10382/A"
type input "PMH/10382/A"
type input "Oriki Spa- [GEOGRAPHIC_DATA]"
type input "1"
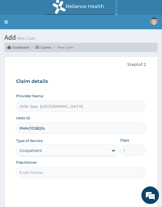
type input "PMH/10382/A"
drag, startPoint x: 33, startPoint y: 172, endPoint x: 68, endPoint y: 160, distance: 37.8
click at [68, 160] on div "Practitioner" at bounding box center [80, 169] width 129 height 18
type input "AJIBOLA OGUNJIMI"
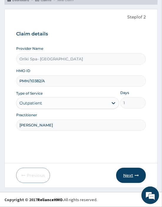
click at [128, 177] on button "Next" at bounding box center [131, 175] width 30 height 15
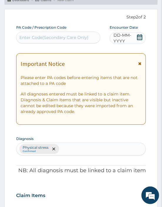
click at [26, 35] on div "Enter Code(Secondary Care Only)" at bounding box center [53, 38] width 69 height 6
paste input "PA/8F333C"
type input "PA/8F333C"
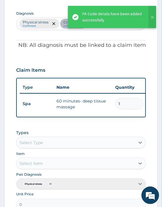
scroll to position [0, 165]
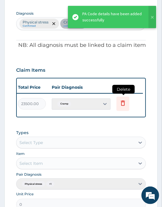
click at [121, 103] on icon at bounding box center [123, 103] width 4 height 5
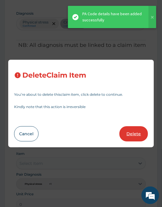
click at [131, 138] on button "Delete" at bounding box center [133, 133] width 28 height 15
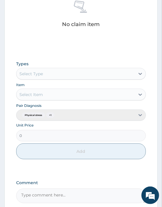
scroll to position [270, 0]
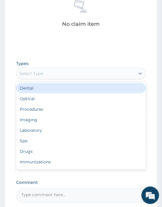
click at [38, 75] on div "Select Type" at bounding box center [30, 74] width 23 height 6
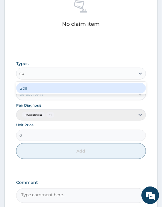
type input "spa"
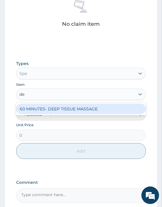
type input "dee"
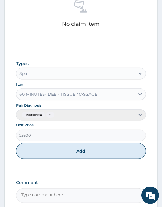
click at [68, 154] on button "Add" at bounding box center [80, 151] width 129 height 16
type input "0"
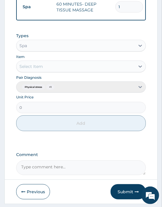
scroll to position [291, 0]
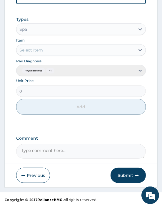
click at [126, 174] on button "Submit" at bounding box center [127, 175] width 35 height 15
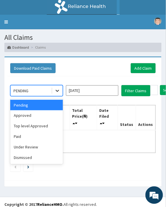
click at [57, 95] on div at bounding box center [57, 91] width 11 height 11
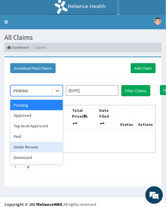
click at [30, 148] on div "Under Review" at bounding box center [36, 147] width 53 height 11
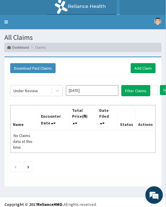
click at [131, 84] on div "Under Review [DATE] Filter Claims Search Name Encounter Date Total Price(₦) Dat…" at bounding box center [83, 127] width 152 height 101
click at [128, 90] on button "Filter Claims" at bounding box center [136, 90] width 29 height 11
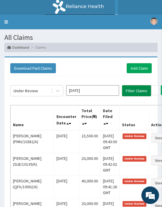
click at [128, 90] on button "Filter Claims" at bounding box center [136, 90] width 29 height 11
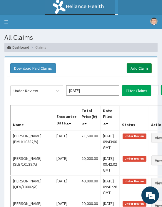
click at [136, 67] on link "Add Claim" at bounding box center [138, 68] width 25 height 10
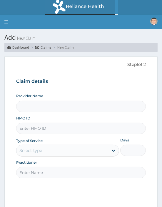
click at [27, 127] on input "HMO ID" at bounding box center [80, 128] width 129 height 11
paste input "TLR/10105/A"
type input "TLR/10105/A"
drag, startPoint x: 24, startPoint y: 172, endPoint x: 69, endPoint y: 157, distance: 47.4
click at [69, 157] on div "Provider Name HMO ID TLR/10105/A Type of Service Select type Days Practitioner" at bounding box center [80, 136] width 129 height 85
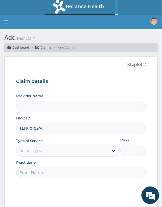
type input "Oriki Spa- [GEOGRAPHIC_DATA]"
type input "1"
type input "[PERSON_NAME]"
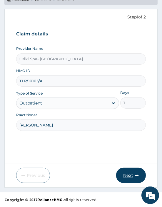
click at [123, 173] on button "Next" at bounding box center [131, 175] width 30 height 15
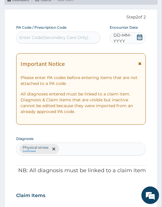
click at [31, 39] on div "Enter Code(Secondary Care Only)" at bounding box center [53, 38] width 69 height 6
paste input "PA/0A6E81"
type input "PA/0A6E81"
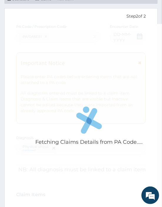
scroll to position [0, 0]
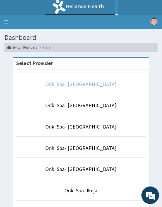
click at [86, 86] on link "Oriki Spa- [GEOGRAPHIC_DATA]" at bounding box center [80, 84] width 71 height 7
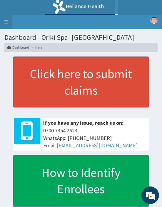
click at [4, 21] on link "Toggle navigation" at bounding box center [6, 22] width 12 height 15
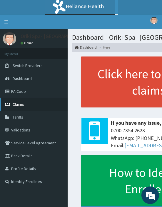
click at [13, 103] on span "Claims" at bounding box center [18, 104] width 11 height 5
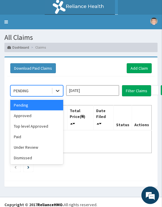
click at [60, 92] on icon at bounding box center [58, 91] width 6 height 6
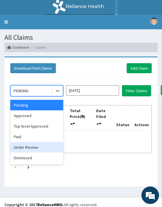
click at [30, 147] on div "Under Review" at bounding box center [36, 147] width 53 height 11
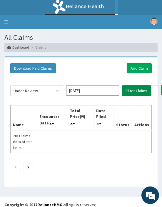
click at [123, 92] on button "Filter Claims" at bounding box center [136, 90] width 29 height 11
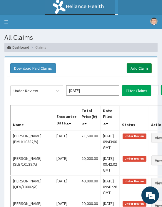
click at [147, 64] on link "Add Claim" at bounding box center [138, 68] width 25 height 10
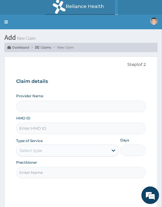
click at [24, 127] on input "HMO ID" at bounding box center [80, 128] width 129 height 11
paste input "TLR/10105/A"
type input "TLR/10105/A"
type input "Oriki Spa- [GEOGRAPHIC_DATA]"
type input "1"
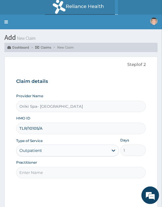
type input "TLR/10105/A"
click at [37, 173] on input "Practitioner" at bounding box center [80, 172] width 129 height 11
type input "AJIBOLA OGUNJIMI"
drag, startPoint x: 84, startPoint y: 180, endPoint x: 107, endPoint y: 192, distance: 25.7
click at [107, 192] on div "Step 1 of 2 Claim details Provider Name Oriki Spa- Oriental Hotel HMO ID TLR/10…" at bounding box center [80, 134] width 129 height 145
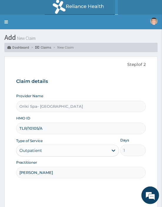
scroll to position [48, 0]
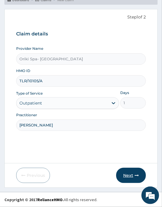
click at [137, 180] on button "Next" at bounding box center [131, 175] width 30 height 15
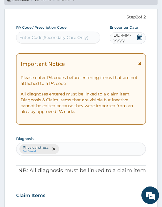
click at [43, 40] on div "Enter Code(Secondary Care Only)" at bounding box center [57, 37] width 83 height 9
paste input "PA/0A6E81"
type input "PA/0A6E81"
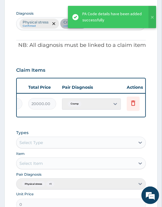
scroll to position [0, 165]
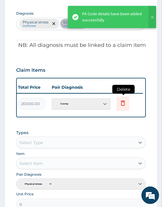
click at [122, 100] on icon at bounding box center [122, 103] width 7 height 7
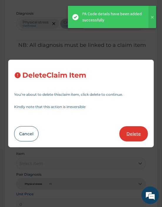
click at [130, 133] on button "Delete" at bounding box center [133, 133] width 28 height 15
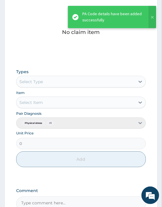
scroll to position [262, 0]
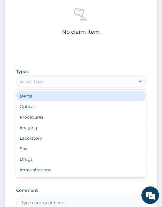
click at [31, 82] on div "Select Type" at bounding box center [30, 82] width 23 height 6
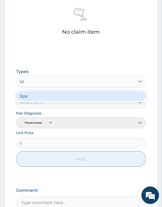
type input "spa"
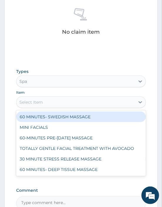
click at [21, 105] on div "Select Item" at bounding box center [75, 102] width 118 height 9
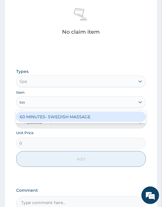
type input "swe"
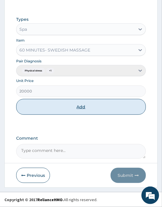
click at [95, 106] on button "Add" at bounding box center [80, 107] width 129 height 16
type input "0"
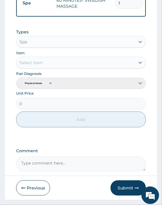
scroll to position [291, 0]
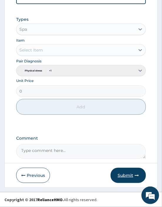
click at [126, 174] on button "Submit" at bounding box center [127, 175] width 35 height 15
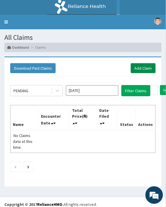
click at [139, 72] on link "Add Claim" at bounding box center [143, 68] width 25 height 10
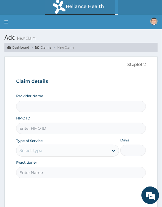
click at [32, 126] on input "HMO ID" at bounding box center [80, 128] width 129 height 11
paste input "ABP/10279/A"
type input "ABP/10279/A"
type input "Oriki Spa- [GEOGRAPHIC_DATA]"
type input "1"
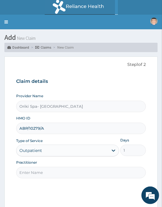
type input "ABP/10279/A"
click at [35, 172] on input "Practitioner" at bounding box center [80, 172] width 129 height 11
type input "[PERSON_NAME]"
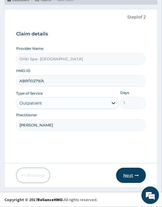
click at [137, 176] on icon "button" at bounding box center [136, 176] width 4 height 4
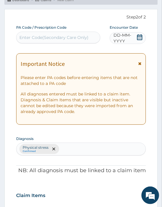
click at [29, 38] on div "Enter Code(Secondary Care Only)" at bounding box center [53, 38] width 69 height 6
paste input "PA/D31A6D"
type input "PA/D31A6D"
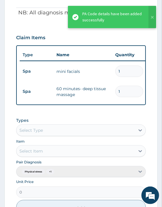
scroll to position [0, 165]
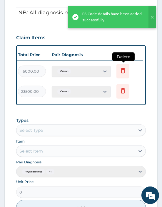
click at [123, 76] on icon at bounding box center [122, 71] width 13 height 14
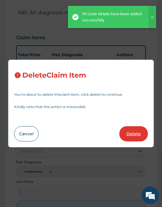
click at [131, 128] on button "Delete" at bounding box center [133, 133] width 28 height 15
type input "23500"
type input "23500.00"
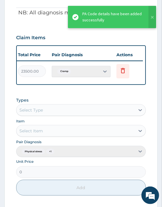
click at [115, 69] on td "Delete" at bounding box center [127, 71] width 29 height 20
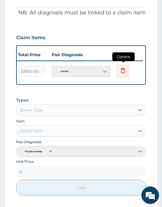
click at [123, 68] on icon at bounding box center [122, 70] width 7 height 7
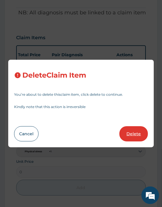
click at [133, 128] on button "Delete" at bounding box center [133, 133] width 28 height 15
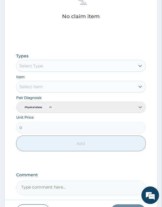
scroll to position [278, 0]
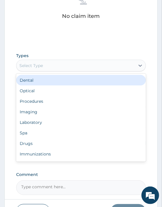
click at [46, 64] on div "Select Type" at bounding box center [75, 65] width 118 height 9
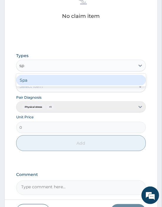
type input "spa"
click at [38, 79] on div "Spa" at bounding box center [80, 80] width 129 height 11
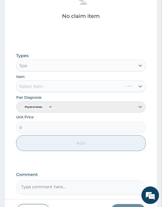
click at [34, 83] on div "Select Item" at bounding box center [80, 87] width 129 height 12
click at [35, 88] on div "Select Item" at bounding box center [80, 87] width 129 height 12
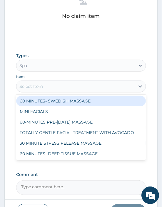
click at [52, 86] on div "Select Item" at bounding box center [75, 86] width 118 height 9
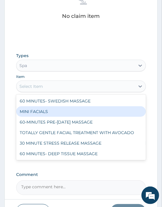
click at [46, 112] on div "MINI FACIALS" at bounding box center [80, 111] width 129 height 11
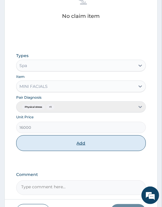
click at [57, 143] on button "Add" at bounding box center [80, 144] width 129 height 16
type input "0"
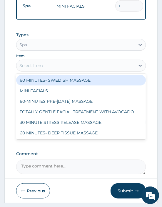
click at [32, 69] on div "Select Item" at bounding box center [30, 66] width 23 height 6
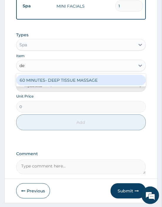
type input "dee"
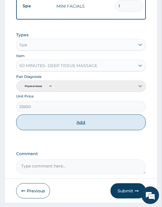
click at [80, 131] on button "Add" at bounding box center [80, 123] width 129 height 16
type input "0"
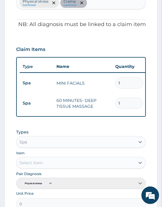
scroll to position [311, 0]
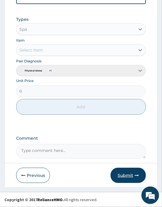
click at [125, 172] on button "Submit" at bounding box center [127, 175] width 35 height 15
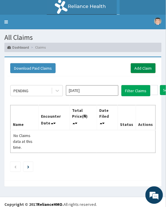
click at [145, 67] on link "Add Claim" at bounding box center [143, 68] width 25 height 10
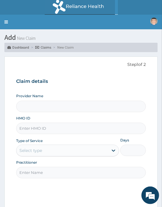
click at [35, 126] on input "HMO ID" at bounding box center [80, 128] width 129 height 11
paste input "AIP/10293/A"
type input "AIP/10293/A"
click at [54, 177] on input "Practitioner" at bounding box center [80, 172] width 129 height 11
type input "Oriki Spa- [GEOGRAPHIC_DATA]"
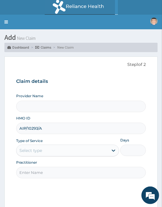
type input "1"
type input "AJIBOLA OGUNJIMI"
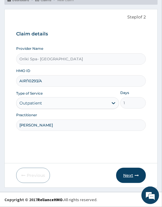
click at [134, 181] on button "Next" at bounding box center [131, 175] width 30 height 15
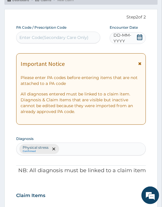
click at [32, 38] on div "Enter Code(Secondary Care Only)" at bounding box center [53, 38] width 69 height 6
paste input "PA/11908B"
type input "PA/11908B"
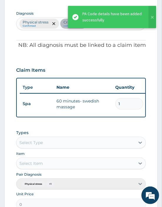
scroll to position [0, 165]
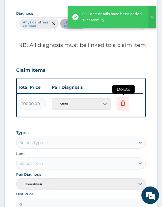
click at [125, 104] on icon at bounding box center [122, 103] width 7 height 7
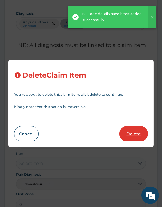
click at [128, 132] on button "Delete" at bounding box center [133, 133] width 28 height 15
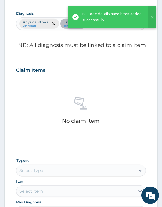
click at [65, 91] on div "No claim item" at bounding box center [80, 111] width 129 height 67
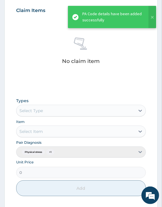
scroll to position [242, 0]
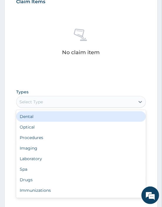
click at [51, 104] on div "Select Type" at bounding box center [75, 101] width 118 height 9
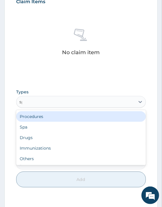
type input "spa"
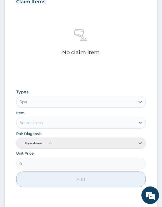
click at [40, 122] on div "Select Item" at bounding box center [30, 123] width 23 height 6
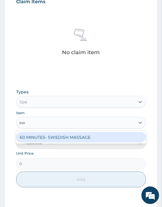
type input "swe"
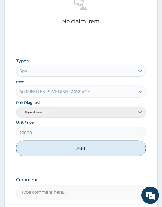
click at [90, 148] on button "Add" at bounding box center [80, 149] width 129 height 16
type input "0"
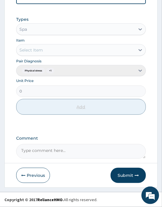
scroll to position [291, 0]
click at [119, 169] on button "Submit" at bounding box center [127, 175] width 35 height 15
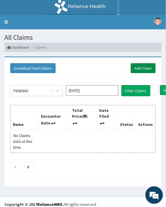
click at [138, 67] on link "Add Claim" at bounding box center [143, 68] width 25 height 10
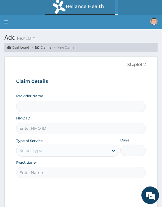
click at [28, 128] on input "HMO ID" at bounding box center [80, 128] width 129 height 11
paste input "ENP/10151/A"
type input "ENP/10151/A"
click at [33, 176] on input "Practitioner" at bounding box center [80, 172] width 129 height 11
type input "Oriki Spa- [GEOGRAPHIC_DATA]"
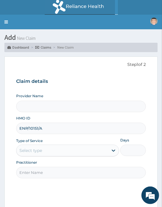
type input "1"
type input "[PERSON_NAME]"
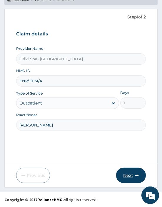
click at [131, 176] on button "Next" at bounding box center [131, 175] width 30 height 15
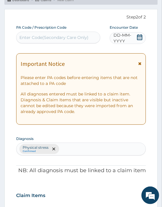
click at [35, 41] on div "Enter Code(Secondary Care Only)" at bounding box center [57, 37] width 83 height 9
paste input "PA/17A06A"
type input "PA/17A06A"
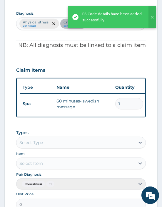
scroll to position [0, 165]
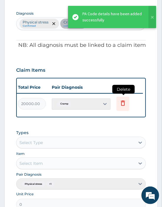
click at [122, 106] on icon at bounding box center [123, 103] width 4 height 5
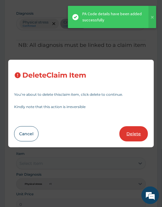
click at [131, 132] on button "Delete" at bounding box center [133, 133] width 28 height 15
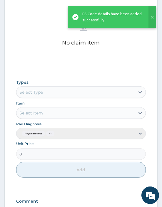
scroll to position [254, 0]
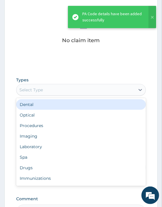
click at [34, 89] on div "Select Type" at bounding box center [30, 90] width 23 height 6
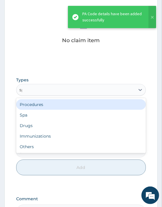
type input "spa"
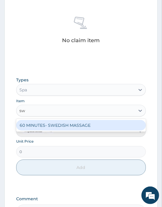
type input "swe"
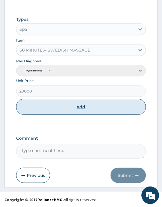
click at [109, 101] on button "Add" at bounding box center [80, 107] width 129 height 16
type input "0"
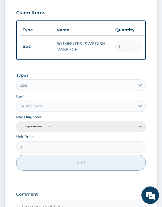
scroll to position [291, 0]
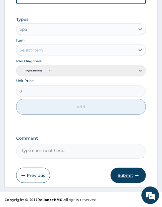
click at [120, 170] on button "Submit" at bounding box center [127, 175] width 35 height 15
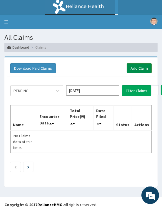
click at [144, 66] on link "Add Claim" at bounding box center [138, 68] width 25 height 10
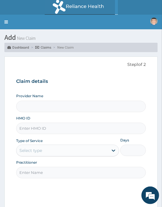
click at [35, 133] on input "HMO ID" at bounding box center [80, 128] width 129 height 11
paste input "BPV/10014/A"
type input "BPV/10014/A"
type input "Oriki Spa- [GEOGRAPHIC_DATA]"
type input "1"
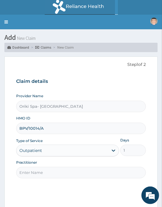
type input "BPV/10014/A"
click at [52, 172] on input "Practitioner" at bounding box center [80, 172] width 129 height 11
type input "[PERSON_NAME]"
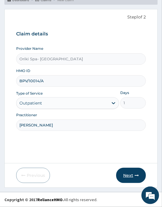
click at [136, 177] on icon "button" at bounding box center [136, 176] width 4 height 4
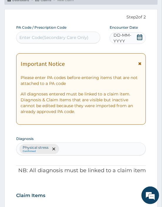
click at [40, 36] on div "Enter Code(Secondary Care Only)" at bounding box center [53, 38] width 69 height 6
paste input "PA/78A7E3"
type input "PA/78A7E3"
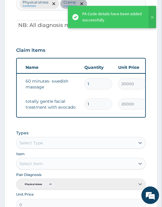
scroll to position [0, 165]
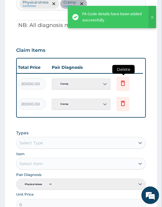
click at [119, 84] on icon at bounding box center [122, 83] width 7 height 7
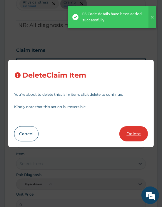
click at [132, 134] on button "Delete" at bounding box center [133, 133] width 28 height 15
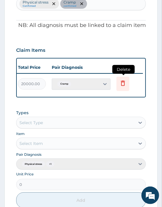
click at [121, 85] on icon at bounding box center [123, 83] width 4 height 5
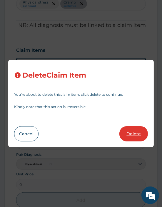
click at [125, 131] on button "Delete" at bounding box center [133, 133] width 28 height 15
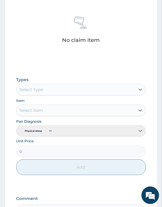
scroll to position [254, 0]
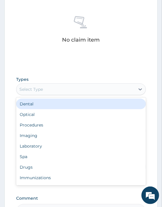
click at [45, 89] on div "Select Type" at bounding box center [75, 89] width 118 height 9
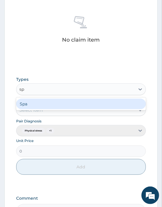
type input "spa"
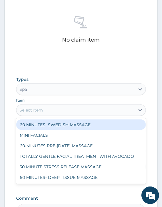
click at [33, 113] on div "Select Item" at bounding box center [75, 110] width 118 height 9
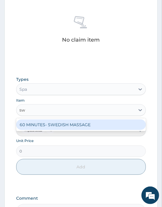
type input "swe"
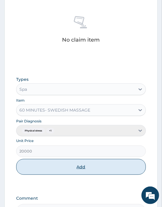
click at [96, 170] on button "Add" at bounding box center [80, 167] width 129 height 16
type input "0"
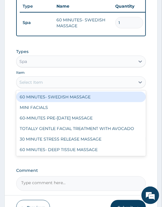
click at [45, 87] on div "Select Item" at bounding box center [75, 82] width 118 height 9
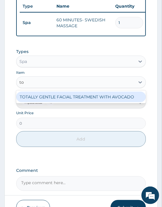
type input "tot"
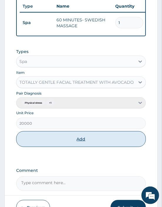
click at [67, 141] on button "Add" at bounding box center [80, 139] width 129 height 16
type input "0"
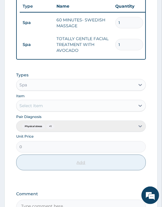
scroll to position [314, 0]
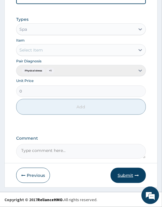
click at [122, 176] on button "Submit" at bounding box center [127, 175] width 35 height 15
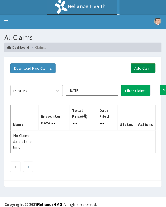
click at [140, 72] on link "Add Claim" at bounding box center [143, 68] width 25 height 10
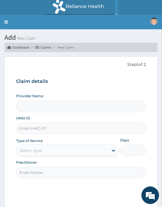
drag, startPoint x: 0, startPoint y: 0, endPoint x: 31, endPoint y: 128, distance: 132.1
click at [31, 128] on input "HMO ID" at bounding box center [80, 128] width 129 height 11
paste input "LBP/10012/B"
type input "LBP/10012/B"
click at [35, 173] on input "Practitioner" at bounding box center [80, 172] width 129 height 11
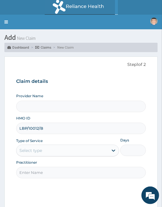
type input "Oriki Spa- [GEOGRAPHIC_DATA]"
type input "1"
type input "[PERSON_NAME]"
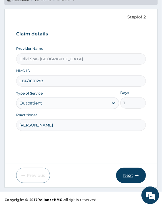
click at [129, 178] on button "Next" at bounding box center [131, 175] width 30 height 15
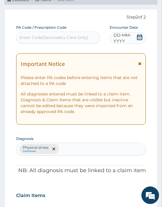
click at [25, 37] on div "Enter Code(Secondary Care Only)" at bounding box center [53, 38] width 69 height 6
paste input "PA/B006F8"
type input "PA/B006F8"
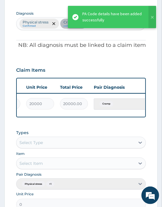
scroll to position [0, 165]
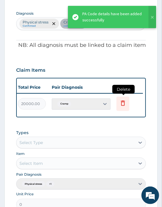
click at [126, 101] on icon at bounding box center [122, 103] width 7 height 7
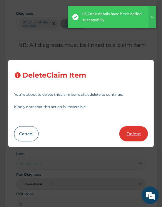
click at [128, 133] on button "Delete" at bounding box center [133, 133] width 28 height 15
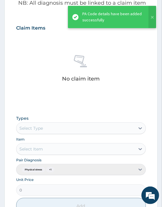
scroll to position [216, 0]
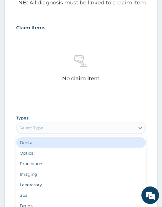
click at [38, 123] on div "Select Type" at bounding box center [75, 127] width 118 height 9
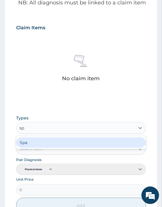
type input "spa"
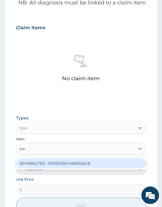
type input "swe"
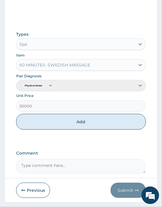
scroll to position [314, 0]
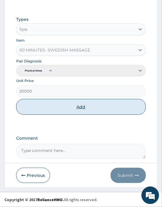
click at [96, 105] on button "Add" at bounding box center [80, 107] width 129 height 16
type input "0"
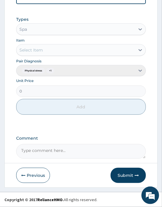
scroll to position [291, 0]
click at [126, 172] on button "Submit" at bounding box center [127, 175] width 35 height 15
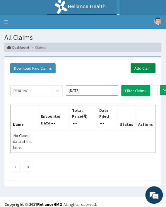
click at [138, 68] on link "Add Claim" at bounding box center [143, 68] width 25 height 10
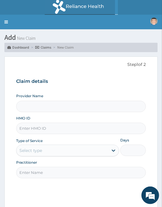
click at [44, 127] on input "HMO ID" at bounding box center [80, 128] width 129 height 11
paste input "LBP/10012/B"
type input "LBP/10012/B"
type input "Oriki Spa- [GEOGRAPHIC_DATA]"
type input "1"
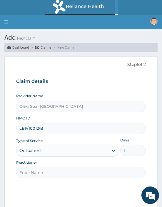
type input "LBP/10012/B"
click at [35, 174] on input "Practitioner" at bounding box center [80, 172] width 129 height 11
type input "AJIBOLA OGUNJIMI"
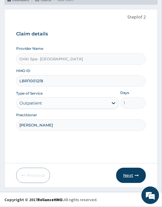
click at [131, 175] on button "Next" at bounding box center [131, 175] width 30 height 15
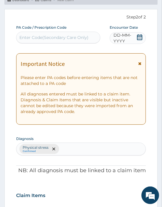
click at [50, 38] on div "Enter Code(Secondary Care Only)" at bounding box center [53, 38] width 69 height 6
paste input "PA/6C679D"
type input "PA/6C679D"
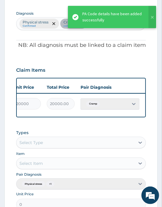
scroll to position [0, 165]
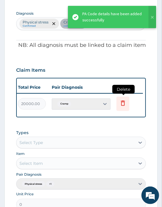
click at [127, 105] on icon at bounding box center [122, 104] width 13 height 14
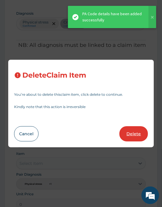
click at [134, 134] on button "Delete" at bounding box center [133, 133] width 28 height 15
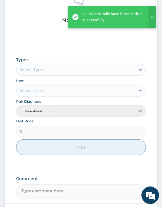
scroll to position [285, 0]
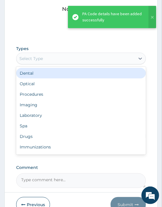
click at [25, 61] on div "Select Type" at bounding box center [30, 59] width 23 height 6
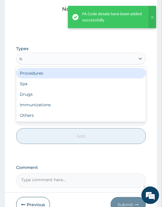
type input "spa"
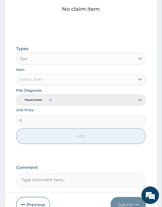
click at [31, 77] on div "Select Item" at bounding box center [30, 80] width 23 height 6
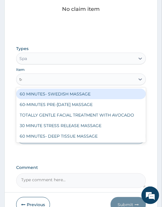
type input "tot"
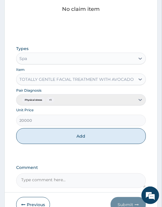
scroll to position [314, 0]
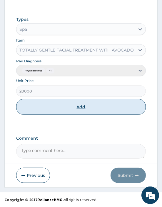
click at [93, 108] on button "Add" at bounding box center [80, 107] width 129 height 16
type input "0"
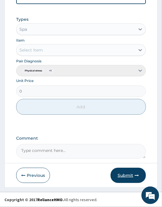
click at [131, 175] on button "Submit" at bounding box center [127, 175] width 35 height 15
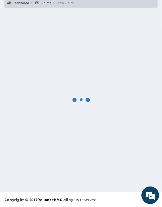
scroll to position [294, 0]
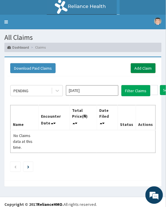
click at [144, 65] on link "Add Claim" at bounding box center [143, 68] width 25 height 10
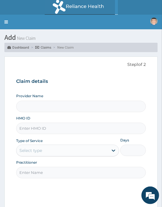
click at [43, 126] on input "HMO ID" at bounding box center [80, 128] width 129 height 11
paste input "GCI/10015/A"
type input "GCI/10015/A"
type input "Oriki Spa- [GEOGRAPHIC_DATA]"
type input "1"
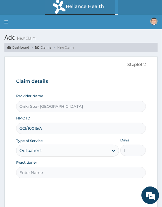
type input "GCI/10015/A"
click at [34, 171] on input "Practitioner" at bounding box center [80, 172] width 129 height 11
type input "AJIBOLA OGUNJIMI"
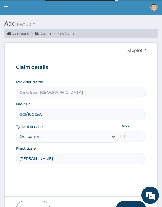
scroll to position [48, 0]
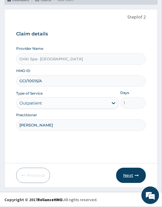
click at [142, 175] on button "Next" at bounding box center [131, 175] width 30 height 15
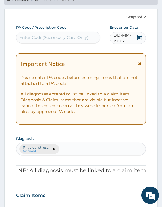
scroll to position [0, 0]
click at [35, 35] on div "Enter Code(Secondary Care Only)" at bounding box center [53, 38] width 69 height 6
paste input "PA/DC23D9"
type input "PA/DC23D9"
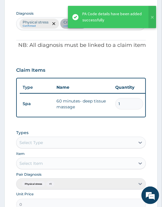
scroll to position [0, 165]
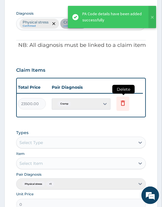
click at [121, 102] on icon at bounding box center [123, 103] width 4 height 5
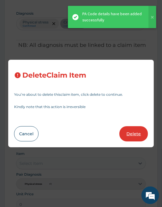
click at [129, 132] on button "Delete" at bounding box center [133, 133] width 28 height 15
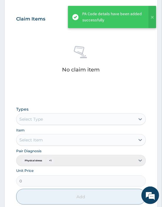
scroll to position [225, 0]
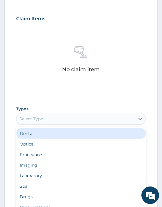
click at [37, 119] on div "Select Type" at bounding box center [30, 119] width 23 height 6
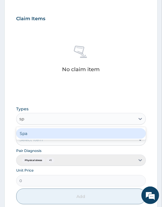
type input "spa"
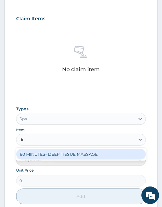
type input "dee"
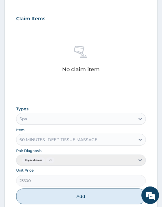
scroll to position [314, 0]
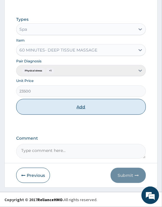
click at [92, 104] on button "Add" at bounding box center [80, 107] width 129 height 16
type input "0"
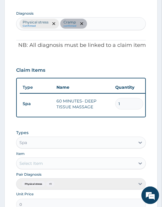
scroll to position [291, 0]
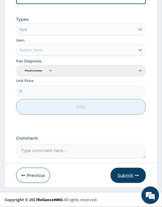
click at [125, 179] on button "Submit" at bounding box center [127, 175] width 35 height 15
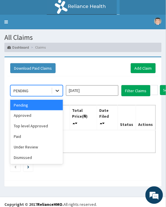
click at [59, 90] on icon at bounding box center [58, 91] width 4 height 2
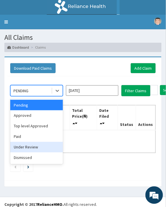
click at [23, 145] on div "Under Review" at bounding box center [36, 147] width 53 height 11
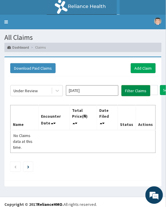
click at [141, 87] on button "Filter Claims" at bounding box center [136, 90] width 29 height 11
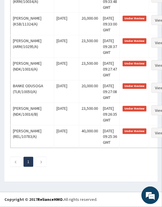
scroll to position [908, 0]
drag, startPoint x: 12, startPoint y: 104, endPoint x: 150, endPoint y: 221, distance: 181.1
copy div "Under Review Filter Claims Name Encounter Date Total Price(₦) Date Filed Status…"
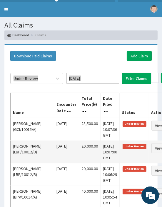
scroll to position [0, 0]
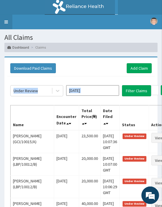
click at [6, 25] on link "Toggle navigation" at bounding box center [6, 22] width 12 height 15
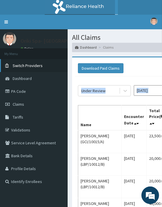
click at [20, 67] on span "Switch Providers" at bounding box center [28, 65] width 30 height 5
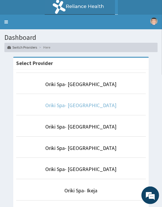
click at [71, 104] on link "Oriki Spa- [GEOGRAPHIC_DATA]" at bounding box center [80, 105] width 71 height 7
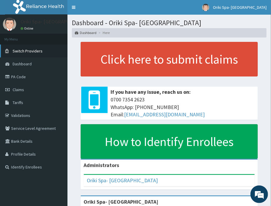
click at [7, 50] on icon at bounding box center [8, 51] width 6 height 4
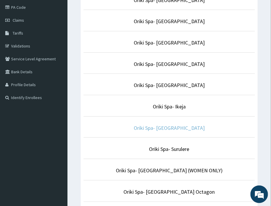
scroll to position [70, 0]
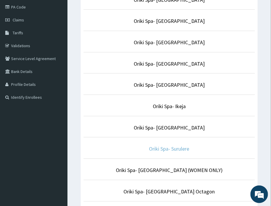
click at [169, 146] on link "Oriki Spa- Surulere" at bounding box center [169, 148] width 40 height 7
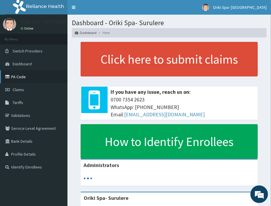
click at [18, 75] on link "PA Code" at bounding box center [33, 76] width 67 height 13
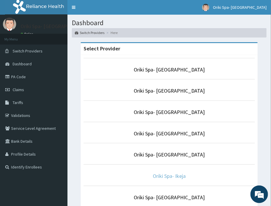
click at [161, 178] on link "Oriki Spa- Ikeja" at bounding box center [169, 176] width 33 height 7
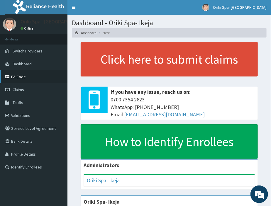
click at [18, 77] on link "PA Code" at bounding box center [33, 76] width 67 height 13
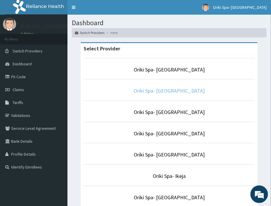
click at [170, 92] on link "Oriki Spa- Yacht Hotel" at bounding box center [169, 90] width 71 height 7
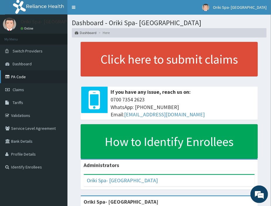
click at [11, 72] on link "PA Code" at bounding box center [33, 76] width 67 height 13
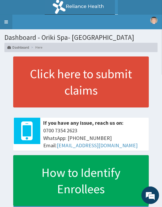
click at [7, 19] on link "Toggle navigation" at bounding box center [6, 22] width 12 height 15
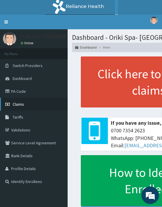
click at [22, 104] on span "Claims" at bounding box center [18, 104] width 11 height 5
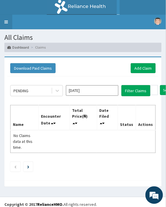
click at [4, 18] on link "Toggle navigation" at bounding box center [6, 22] width 12 height 15
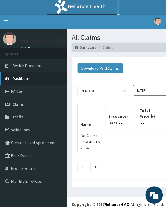
click at [28, 81] on link "Dashboard" at bounding box center [33, 78] width 67 height 13
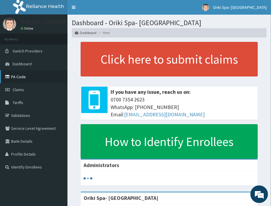
click at [22, 75] on link "PA Code" at bounding box center [33, 76] width 67 height 13
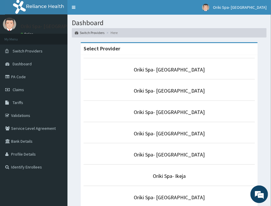
click at [156, 73] on p "Oriki Spa- [GEOGRAPHIC_DATA]" at bounding box center [169, 70] width 171 height 8
drag, startPoint x: 156, startPoint y: 73, endPoint x: 162, endPoint y: 65, distance: 9.9
click at [162, 65] on li "Oriki Spa- [GEOGRAPHIC_DATA]" at bounding box center [169, 69] width 171 height 22
click at [161, 68] on link "Oriki Spa- [GEOGRAPHIC_DATA]" at bounding box center [169, 69] width 71 height 7
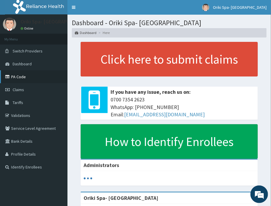
click at [21, 74] on link "PA Code" at bounding box center [33, 76] width 67 height 13
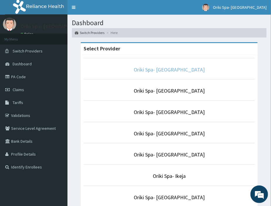
click at [170, 70] on link "Oriki Spa- [GEOGRAPHIC_DATA]" at bounding box center [169, 69] width 71 height 7
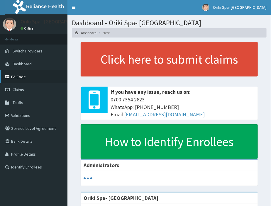
click at [23, 74] on link "PA Code" at bounding box center [33, 76] width 67 height 13
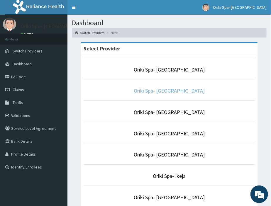
click at [179, 87] on link "Oriki Spa- [GEOGRAPHIC_DATA]" at bounding box center [169, 90] width 71 height 7
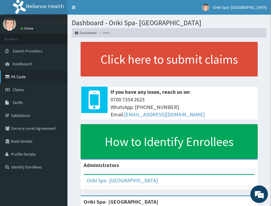
click at [15, 77] on link "PA Code" at bounding box center [33, 76] width 67 height 13
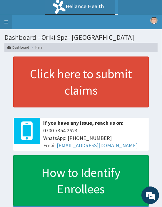
click at [5, 21] on link "Toggle navigation" at bounding box center [6, 22] width 12 height 15
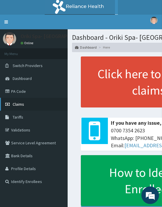
click at [23, 100] on link "Claims" at bounding box center [33, 104] width 67 height 13
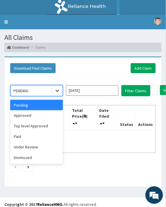
click at [57, 89] on icon at bounding box center [58, 91] width 6 height 6
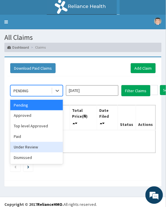
click at [33, 145] on div "Under Review" at bounding box center [36, 147] width 53 height 11
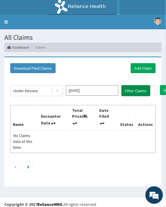
click at [135, 87] on button "Filter Claims" at bounding box center [136, 90] width 29 height 11
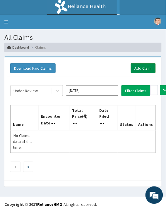
click at [137, 63] on link "Add Claim" at bounding box center [143, 68] width 25 height 10
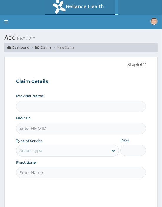
click at [31, 126] on input "HMO ID" at bounding box center [80, 128] width 129 height 11
paste input "WCH/10021/A"
type input "WCH/10021/A"
type input "Oriki Spa- [GEOGRAPHIC_DATA]"
type input "1"
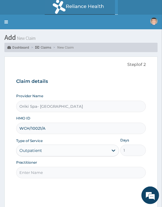
type input "WCH/10021/A"
click at [30, 172] on input "Practitioner" at bounding box center [80, 172] width 129 height 11
type input "AJIBOLA OGUNJIMI"
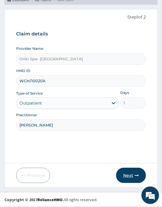
click at [122, 174] on button "Next" at bounding box center [131, 175] width 30 height 15
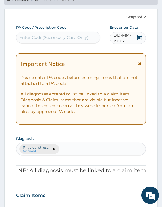
scroll to position [0, 0]
click at [43, 37] on div "Enter Code(Secondary Care Only)" at bounding box center [53, 38] width 69 height 6
paste input "PA/EB2E64"
type input "PA/EB2E64"
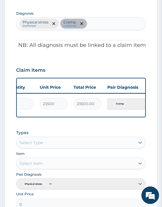
scroll to position [0, 165]
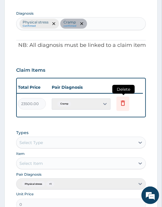
click at [121, 102] on icon at bounding box center [123, 103] width 4 height 5
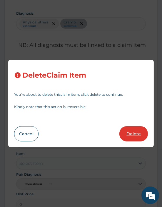
click at [127, 130] on button "Delete" at bounding box center [133, 133] width 28 height 15
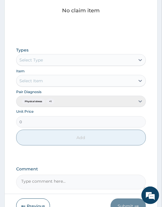
scroll to position [284, 0]
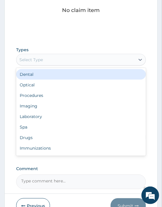
click at [48, 58] on div "Select Type" at bounding box center [75, 59] width 118 height 9
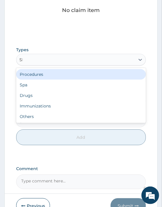
type input "SPA"
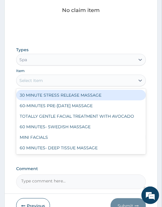
click at [35, 84] on div "Select Item" at bounding box center [75, 80] width 118 height 9
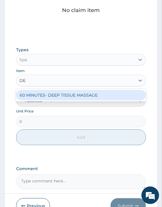
type input "DEE"
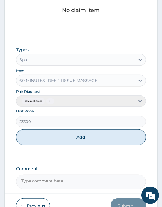
scroll to position [314, 0]
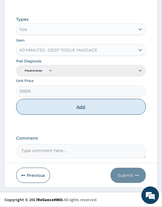
click at [77, 101] on button "Add" at bounding box center [80, 107] width 129 height 16
type input "0"
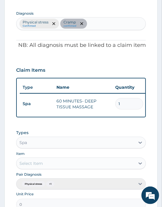
scroll to position [291, 0]
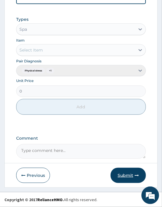
click at [130, 181] on button "Submit" at bounding box center [127, 175] width 35 height 15
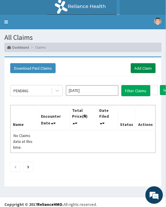
click at [140, 71] on link "Add Claim" at bounding box center [143, 68] width 25 height 10
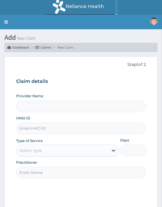
click at [28, 125] on input "HMO ID" at bounding box center [80, 128] width 129 height 11
paste input "WCH/10021/A"
type input "WCH/10021/A"
type input "Oriki Spa- [GEOGRAPHIC_DATA]"
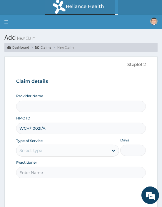
type input "1"
type input "WCH/10021/A"
click at [42, 166] on div "Practitioner" at bounding box center [80, 169] width 129 height 18
click at [40, 171] on input "Practitioner" at bounding box center [80, 172] width 129 height 11
type input "AJIBOLA OGUNJIMI"
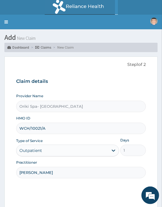
scroll to position [48, 0]
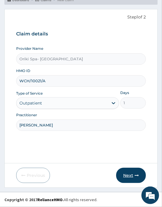
click at [119, 179] on button "Next" at bounding box center [131, 175] width 30 height 15
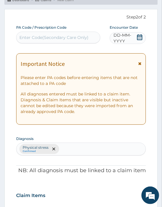
scroll to position [0, 0]
click at [67, 41] on div "Enter Code(Secondary Care Only)" at bounding box center [57, 37] width 83 height 9
paste input "PA/29A8C4"
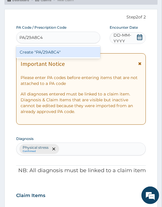
type input "PA/29A8C4"
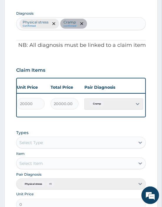
scroll to position [0, 165]
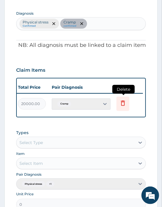
click at [123, 104] on icon at bounding box center [123, 103] width 4 height 5
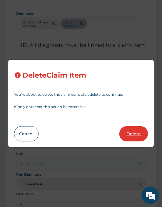
click at [134, 127] on button "Delete" at bounding box center [133, 133] width 28 height 15
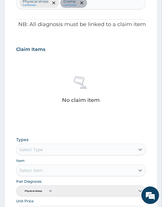
scroll to position [0, 0]
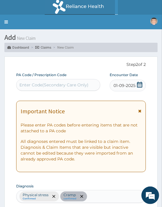
click at [57, 84] on div "Enter Code(Secondary Care Only)" at bounding box center [53, 85] width 69 height 6
paste input "PA/29A8C4"
type input "PA/29A8C4"
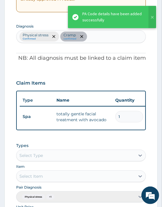
scroll to position [0, 165]
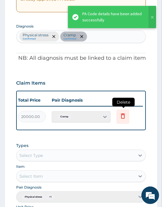
click at [124, 117] on icon at bounding box center [123, 116] width 4 height 5
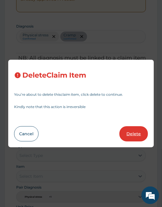
click at [134, 141] on button "Delete" at bounding box center [133, 133] width 28 height 15
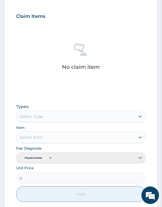
scroll to position [227, 0]
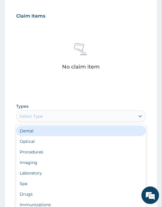
click at [57, 114] on div "Select Type" at bounding box center [75, 116] width 118 height 9
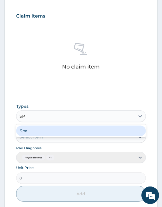
type input "SPA"
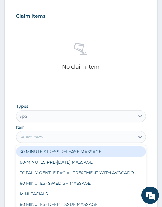
click at [38, 142] on div "Select Item" at bounding box center [80, 137] width 129 height 12
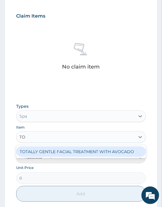
type input "TOT"
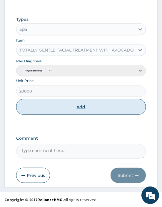
click at [84, 106] on button "Add" at bounding box center [80, 107] width 129 height 16
type input "0"
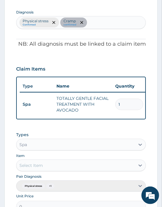
scroll to position [294, 0]
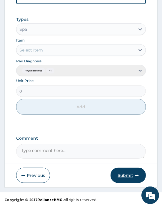
click at [127, 179] on button "Submit" at bounding box center [127, 175] width 35 height 15
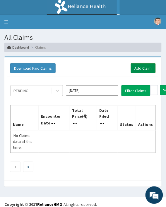
click at [139, 71] on link "Add Claim" at bounding box center [143, 68] width 25 height 10
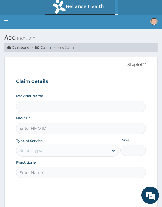
click at [30, 126] on input "HMO ID" at bounding box center [80, 128] width 129 height 11
paste input "ISW/10492/B"
type input "ISW/10492/B"
click at [28, 174] on input "Practitioner" at bounding box center [80, 172] width 129 height 11
type input "Oriki Spa- [GEOGRAPHIC_DATA]"
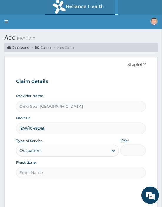
type input "1"
type input "[PERSON_NAME]"
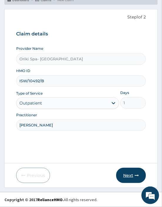
click at [134, 174] on icon "button" at bounding box center [136, 176] width 4 height 4
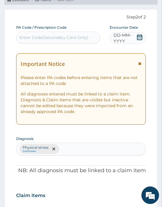
click at [34, 39] on div "Enter Code(Secondary Care Only)" at bounding box center [53, 38] width 69 height 6
paste input "PA/9413EB"
type input "PA/9413EB"
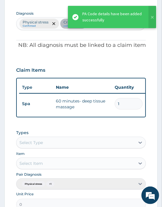
scroll to position [0, 165]
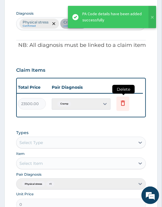
click at [120, 100] on icon at bounding box center [122, 103] width 7 height 7
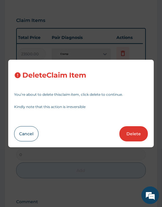
scroll to position [223, 0]
click at [134, 139] on button "Delete" at bounding box center [133, 133] width 28 height 15
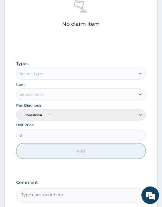
scroll to position [271, 0]
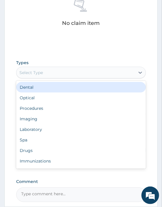
click at [39, 70] on div "Select Type" at bounding box center [30, 73] width 23 height 6
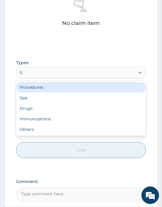
type input "SPA"
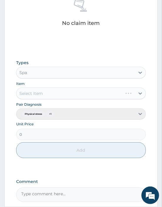
click at [32, 96] on div "Select Item" at bounding box center [80, 94] width 129 height 12
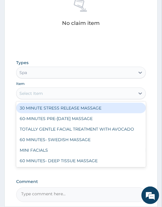
click at [35, 95] on div "Select Item" at bounding box center [30, 94] width 23 height 6
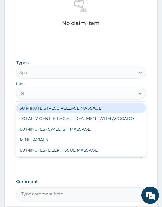
type input "DEE"
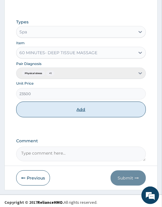
click at [73, 104] on button "Add" at bounding box center [80, 110] width 129 height 16
type input "0"
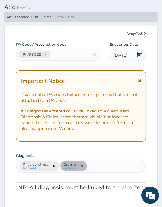
scroll to position [0, 0]
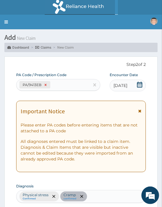
click at [46, 84] on icon at bounding box center [45, 85] width 4 height 4
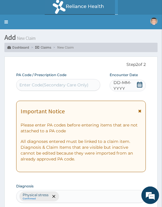
scroll to position [173, 0]
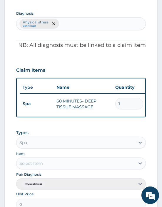
click at [38, 84] on th "Type" at bounding box center [37, 87] width 34 height 11
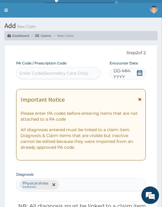
scroll to position [0, 0]
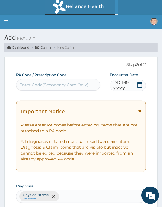
click at [35, 85] on div "Enter Code(Secondary Care Only)" at bounding box center [53, 85] width 69 height 6
paste input "PA/9413EB"
type input "PA/9413EB"
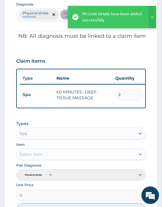
scroll to position [182, 0]
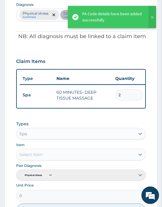
type input "0.00"
type input "1"
type input "23500.00"
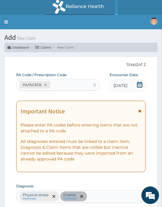
scroll to position [291, 0]
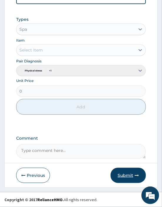
type input "1"
click at [122, 180] on button "Submit" at bounding box center [127, 175] width 35 height 15
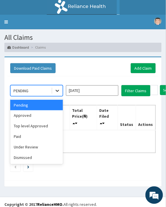
click at [58, 90] on icon at bounding box center [58, 91] width 4 height 2
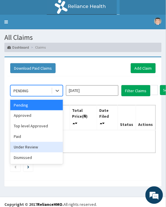
click at [36, 142] on div "Under Review" at bounding box center [36, 147] width 53 height 11
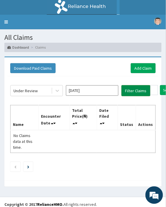
click at [136, 89] on button "Filter Claims" at bounding box center [136, 90] width 29 height 11
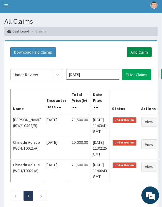
click at [139, 55] on link "Add Claim" at bounding box center [138, 52] width 25 height 10
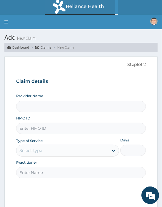
click at [29, 125] on input "HMO ID" at bounding box center [80, 128] width 129 height 11
paste input "HL/10020/A"
type input "HL/10020/A"
type input "Oriki Spa- [GEOGRAPHIC_DATA]"
type input "1"
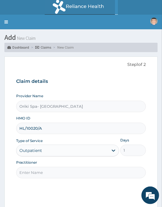
click at [19, 128] on input "HL/10020/A" at bounding box center [80, 128] width 129 height 11
type input "IHL/10020/A"
click at [34, 170] on input "Practitioner" at bounding box center [80, 172] width 129 height 11
type input "AJIBOLA OGUNJIMI"
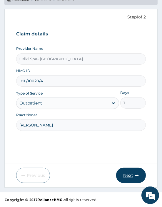
click at [132, 169] on button "Next" at bounding box center [131, 175] width 30 height 15
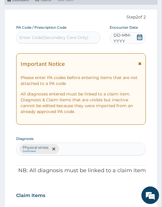
scroll to position [0, 0]
drag, startPoint x: 37, startPoint y: 43, endPoint x: 36, endPoint y: 40, distance: 3.7
click at [36, 40] on div "PA Code / Prescription Code Enter Code(Secondary Care Only)" at bounding box center [58, 34] width 84 height 19
click at [36, 40] on div "Enter Code(Secondary Care Only)" at bounding box center [53, 38] width 69 height 6
paste input "PA/B831A7"
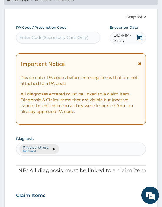
type input "PA/B831A7"
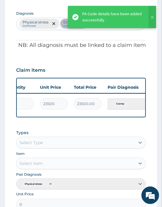
scroll to position [0, 165]
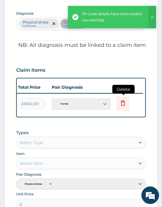
click at [120, 101] on icon at bounding box center [122, 103] width 7 height 7
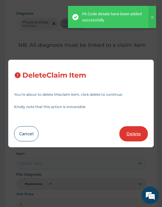
click at [125, 131] on button "Delete" at bounding box center [133, 133] width 28 height 15
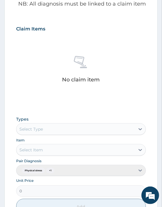
scroll to position [215, 0]
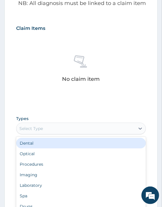
click at [34, 130] on div "Select Type" at bounding box center [30, 129] width 23 height 6
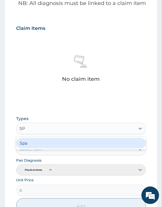
type input "SPA"
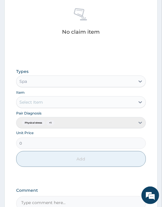
scroll to position [263, 0]
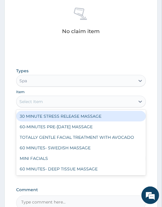
click at [29, 104] on div "Select Item" at bounding box center [30, 102] width 23 height 6
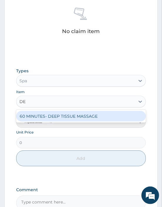
type input "DEE"
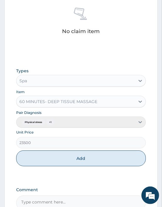
scroll to position [314, 0]
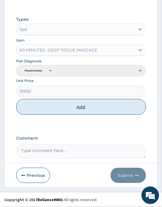
click at [84, 109] on button "Add" at bounding box center [80, 107] width 129 height 16
type input "0"
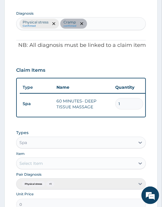
scroll to position [291, 0]
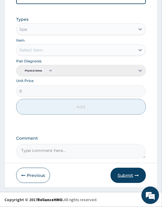
click at [130, 175] on button "Submit" at bounding box center [127, 175] width 35 height 15
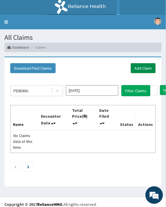
click at [144, 67] on link "Add Claim" at bounding box center [143, 68] width 25 height 10
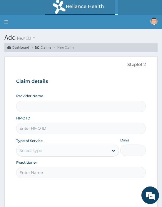
type input "Oriki Spa- Yacht Hotel"
type input "1"
click at [40, 127] on input "HMO ID" at bounding box center [80, 128] width 129 height 11
paste input "MOT/10016/A"
type input "MOT/10016/A"
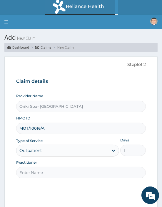
click at [36, 174] on input "Practitioner" at bounding box center [80, 172] width 129 height 11
type input "[PERSON_NAME]"
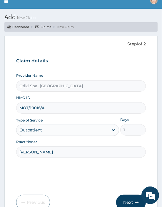
scroll to position [48, 0]
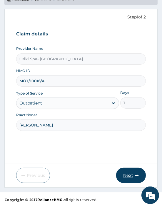
click at [129, 170] on button "Next" at bounding box center [131, 175] width 30 height 15
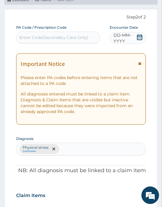
scroll to position [0, 0]
click at [29, 40] on div "Enter Code(Secondary Care Only)" at bounding box center [53, 38] width 69 height 6
paste input "PA/A6E2DA"
type input "PA/A6E2DA"
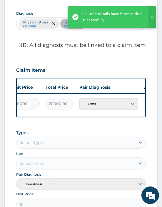
scroll to position [0, 165]
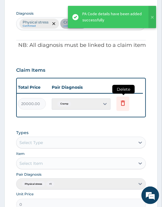
click at [122, 101] on icon at bounding box center [123, 103] width 4 height 5
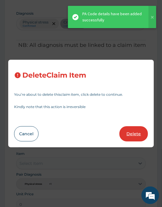
click at [129, 137] on button "Delete" at bounding box center [133, 133] width 28 height 15
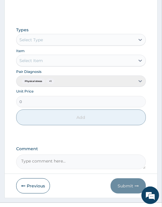
scroll to position [306, 0]
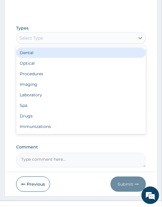
click at [34, 40] on div "Select Type" at bounding box center [30, 38] width 23 height 6
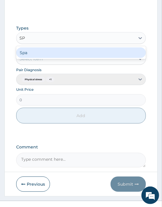
type input "SPA"
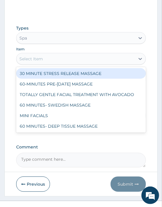
click at [43, 59] on div "Select Item" at bounding box center [30, 59] width 23 height 6
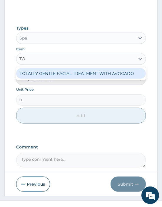
type input "TOT"
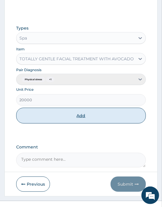
click at [56, 118] on button "Add" at bounding box center [80, 116] width 129 height 16
type input "0"
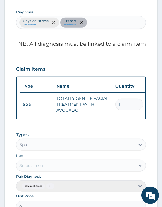
scroll to position [294, 0]
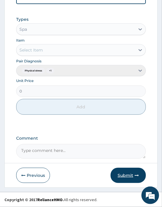
click at [123, 171] on button "Submit" at bounding box center [127, 175] width 35 height 15
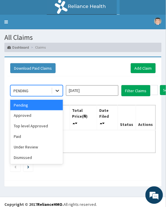
click at [56, 91] on icon at bounding box center [58, 91] width 6 height 6
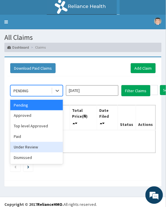
click at [35, 147] on div "Under Review" at bounding box center [36, 147] width 53 height 11
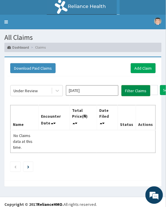
click at [130, 92] on button "Filter Claims" at bounding box center [136, 90] width 29 height 11
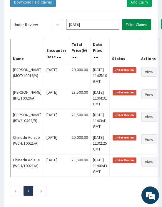
click at [134, 24] on button "Filter Claims" at bounding box center [136, 24] width 29 height 11
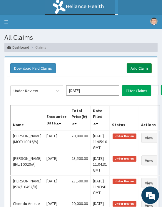
click at [135, 70] on link "Add Claim" at bounding box center [138, 68] width 25 height 10
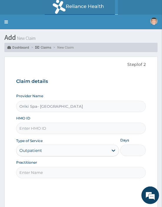
type input "Oriki Spa- [GEOGRAPHIC_DATA]"
type input "1"
click at [43, 130] on input "HMO ID" at bounding box center [80, 128] width 129 height 11
paste input "AEP/10002/A"
type input "AEP/10002/A"
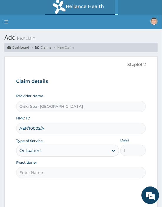
click at [31, 175] on input "Practitioner" at bounding box center [80, 172] width 129 height 11
type input "[PERSON_NAME]"
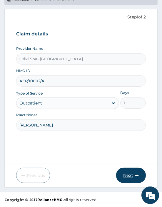
click at [130, 177] on button "Next" at bounding box center [131, 175] width 30 height 15
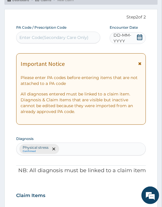
scroll to position [0, 0]
click at [31, 35] on div "Enter Code(Secondary Care Only)" at bounding box center [53, 38] width 69 height 6
paste input "PA/886245"
type input "PA/886245"
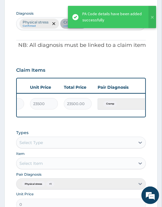
scroll to position [0, 165]
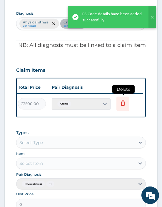
click at [122, 104] on icon at bounding box center [122, 103] width 7 height 7
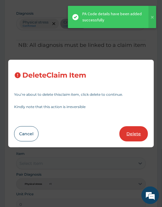
click at [136, 130] on button "Delete" at bounding box center [133, 133] width 28 height 15
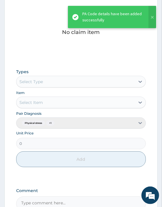
scroll to position [288, 0]
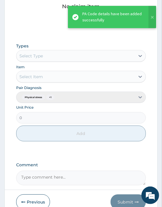
click at [28, 54] on div "Select Type" at bounding box center [30, 56] width 23 height 6
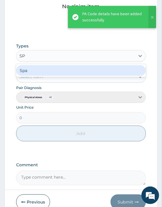
type input "SPA"
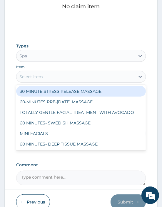
click at [36, 74] on div "Select Item" at bounding box center [30, 77] width 23 height 6
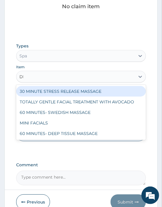
type input "DEE"
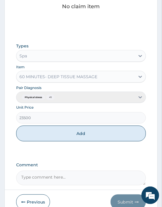
scroll to position [314, 0]
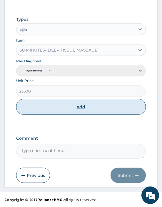
click at [76, 106] on button "Add" at bounding box center [80, 107] width 129 height 16
type input "0"
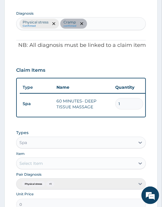
scroll to position [291, 0]
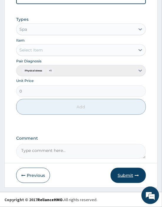
click at [133, 175] on button "Submit" at bounding box center [127, 175] width 35 height 15
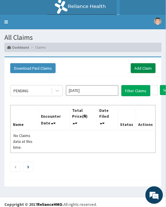
click at [140, 68] on link "Add Claim" at bounding box center [143, 68] width 25 height 10
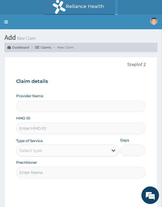
click at [30, 131] on input "HMO ID" at bounding box center [80, 128] width 129 height 11
paste input "OPN/10022/A"
type input "OPN/10022/A"
type input "Oriki Spa- [GEOGRAPHIC_DATA]"
type input "1"
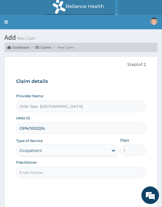
click at [40, 174] on input "Practitioner" at bounding box center [80, 172] width 129 height 11
type input "[PERSON_NAME]"
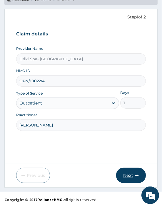
click at [134, 179] on button "Next" at bounding box center [131, 175] width 30 height 15
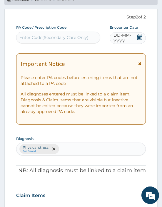
click at [48, 36] on div "Enter Code(Secondary Care Only)" at bounding box center [53, 38] width 69 height 6
paste input "PA/384777"
type input "PA/384777"
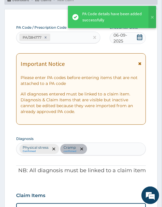
scroll to position [173, 0]
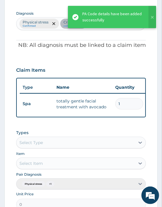
click at [79, 68] on div "Claim Items" at bounding box center [80, 68] width 129 height 15
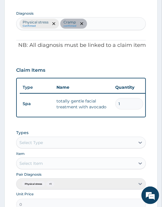
scroll to position [0, 165]
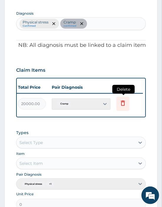
click at [123, 101] on icon at bounding box center [123, 103] width 4 height 5
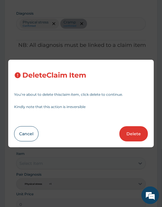
click at [126, 142] on div "Delete Claim Item You’re about to delete this claim item , click delete to cont…" at bounding box center [80, 104] width 145 height 88
click at [130, 133] on button "Delete" at bounding box center [133, 133] width 28 height 15
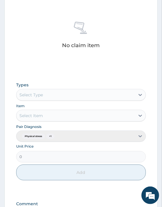
scroll to position [252, 0]
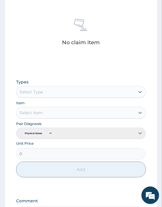
click at [35, 92] on div "Select Type" at bounding box center [30, 92] width 23 height 6
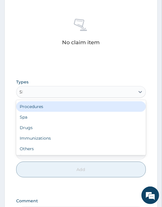
type input "SPA"
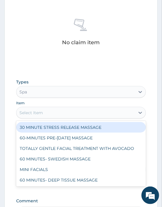
click at [39, 113] on div "Select Item" at bounding box center [30, 113] width 23 height 6
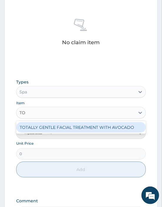
type input "TOT"
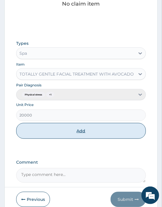
click at [83, 126] on button "Add" at bounding box center [80, 131] width 129 height 16
type input "0"
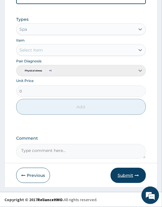
click at [123, 177] on button "Submit" at bounding box center [127, 175] width 35 height 15
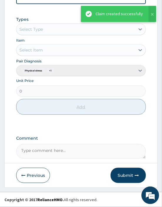
scroll to position [280, 0]
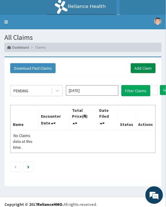
click at [140, 65] on link "Add Claim" at bounding box center [143, 68] width 25 height 10
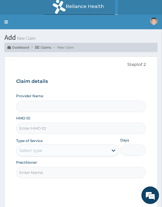
click at [30, 126] on input "HMO ID" at bounding box center [80, 128] width 129 height 11
paste input "LGL/10156/A"
type input "LGL/10156/A"
click at [33, 171] on input "Practitioner" at bounding box center [80, 172] width 129 height 11
type input "Oriki Spa- [GEOGRAPHIC_DATA]"
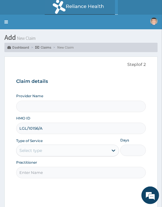
type input "1"
type input "[PERSON_NAME]"
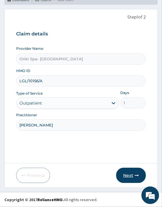
click at [133, 175] on button "Next" at bounding box center [131, 175] width 30 height 15
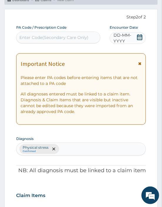
click at [38, 37] on div "Enter Code(Secondary Care Only)" at bounding box center [53, 38] width 69 height 6
paste input "PA/AAC24E"
type input "PA/AAC24E"
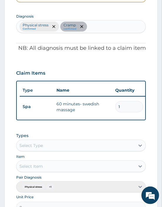
scroll to position [0, 165]
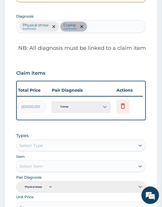
click at [131, 104] on td "Delete" at bounding box center [127, 107] width 29 height 20
click at [124, 105] on icon at bounding box center [123, 106] width 4 height 5
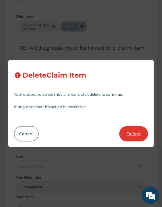
click at [134, 140] on button "Delete" at bounding box center [133, 133] width 28 height 15
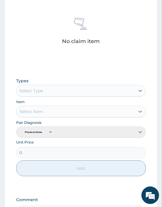
scroll to position [253, 0]
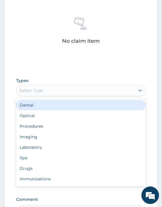
click at [25, 92] on div "Select Type" at bounding box center [30, 91] width 23 height 6
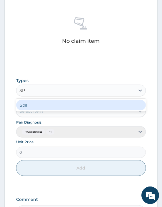
type input "SPA"
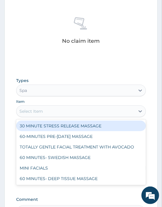
click at [39, 107] on div "Select Item" at bounding box center [75, 111] width 118 height 9
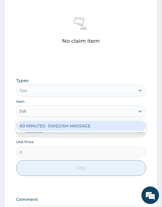
type input "SWE"
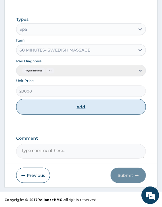
click at [73, 112] on button "Add" at bounding box center [80, 107] width 129 height 16
type input "0"
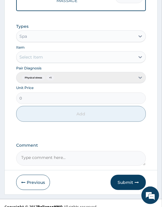
scroll to position [291, 0]
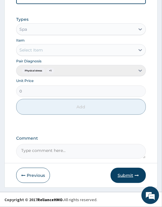
click at [123, 172] on button "Submit" at bounding box center [127, 175] width 35 height 15
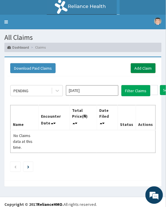
click at [151, 70] on link "Add Claim" at bounding box center [143, 68] width 25 height 10
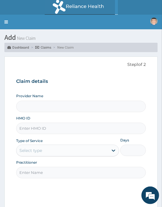
click at [43, 126] on input "HMO ID" at bounding box center [80, 128] width 129 height 11
paste input "TMQ/10023/A"
type input "TMQ/10023/A"
type input "Oriki Spa- [GEOGRAPHIC_DATA]"
type input "1"
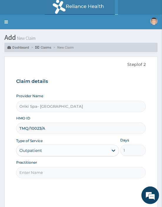
type input "TMQ/10023/A"
click at [39, 175] on input "Practitioner" at bounding box center [80, 172] width 129 height 11
type input "[PERSON_NAME]"
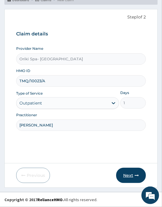
click at [138, 176] on icon "button" at bounding box center [136, 176] width 4 height 4
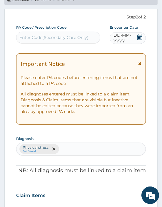
click at [53, 39] on div "Enter Code(Secondary Care Only)" at bounding box center [53, 38] width 69 height 6
paste input "PA/B96E67"
type input "PA/B96E67"
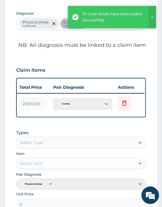
scroll to position [0, 165]
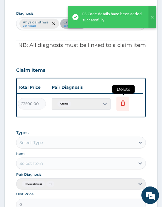
click at [122, 107] on icon at bounding box center [122, 104] width 13 height 14
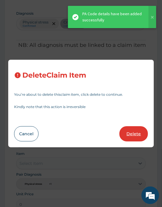
click at [130, 133] on button "Delete" at bounding box center [133, 133] width 28 height 15
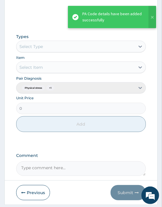
scroll to position [300, 0]
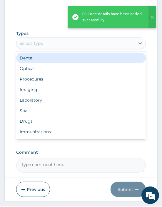
click at [33, 41] on div "Select Type" at bounding box center [30, 43] width 23 height 6
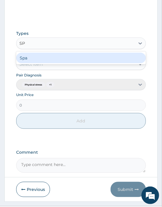
type input "SPA"
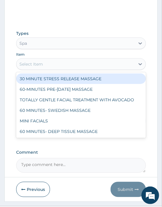
click at [31, 60] on div "Select Item" at bounding box center [75, 64] width 118 height 9
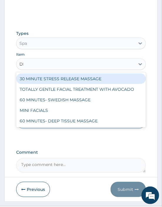
type input "DEE"
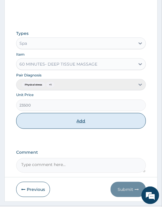
click at [61, 125] on button "Add" at bounding box center [80, 121] width 129 height 16
type input "0"
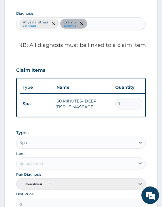
scroll to position [291, 0]
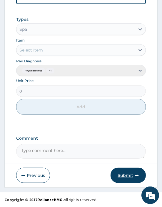
click at [124, 176] on button "Submit" at bounding box center [127, 175] width 35 height 15
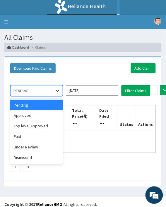
click at [56, 91] on icon at bounding box center [58, 91] width 6 height 6
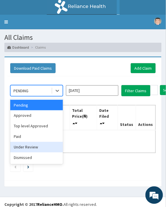
click at [24, 145] on div "Under Review" at bounding box center [36, 147] width 53 height 11
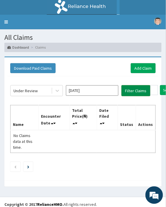
click at [132, 87] on button "Filter Claims" at bounding box center [136, 90] width 29 height 11
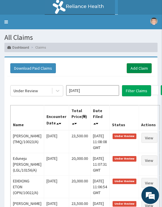
click at [140, 71] on link "Add Claim" at bounding box center [138, 68] width 25 height 10
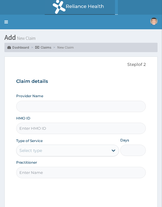
click at [31, 132] on input "HMO ID" at bounding box center [80, 128] width 129 height 11
paste input "OPN/10022/A"
type input "OPN/10022/A"
click at [42, 175] on input "Practitioner" at bounding box center [80, 172] width 129 height 11
type input "Oriki Spa- [GEOGRAPHIC_DATA]"
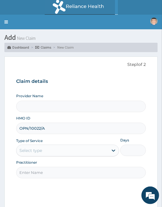
type input "1"
type input "[PERSON_NAME]"
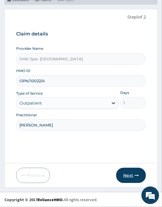
click at [129, 172] on button "Next" at bounding box center [131, 175] width 30 height 15
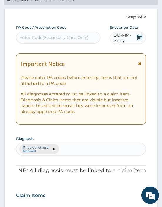
click at [47, 37] on div "Enter Code(Secondary Care Only)" at bounding box center [53, 38] width 69 height 6
paste input "PA/CA9BAD"
type input "PA/CA9BAD"
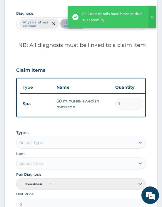
scroll to position [0, 165]
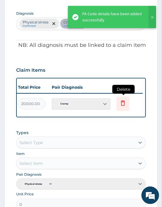
click at [122, 106] on icon at bounding box center [122, 104] width 13 height 14
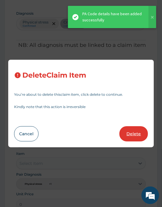
click at [124, 139] on button "Delete" at bounding box center [133, 133] width 28 height 15
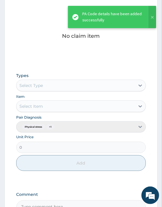
scroll to position [258, 0]
click at [28, 89] on div "Select Type" at bounding box center [75, 85] width 118 height 9
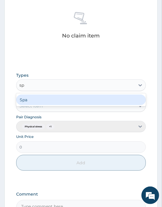
type input "spa"
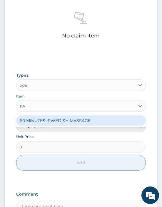
type input "swe"
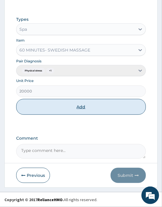
click at [76, 104] on button "Add" at bounding box center [80, 107] width 129 height 16
type input "0"
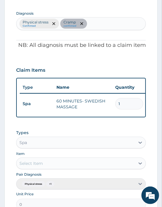
scroll to position [291, 0]
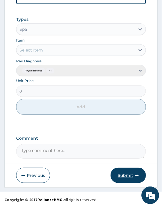
click at [132, 178] on button "Submit" at bounding box center [127, 175] width 35 height 15
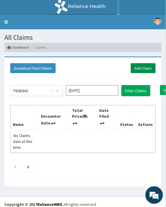
click at [133, 65] on link "Add Claim" at bounding box center [143, 68] width 25 height 10
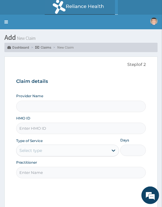
click at [25, 128] on input "HMO ID" at bounding box center [80, 128] width 129 height 11
paste input "OCC/10003/A"
type input "OCC/10003/A"
type input "Oriki Spa- [GEOGRAPHIC_DATA]"
type input "1"
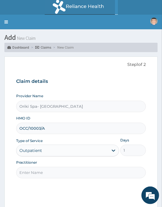
type input "OCC/10003/A"
click at [33, 168] on input "Practitioner" at bounding box center [80, 172] width 129 height 11
type input "[PERSON_NAME]"
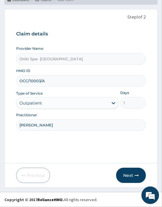
click at [130, 167] on form "Step 1 of 2 Claim details Provider Name Oriki Spa- Yacht Hotel HMO ID OCC/10003…" at bounding box center [80, 98] width 153 height 179
click at [131, 176] on button "Next" at bounding box center [131, 175] width 30 height 15
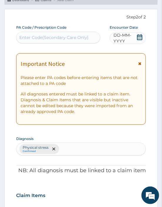
scroll to position [0, 0]
click at [37, 38] on div "Enter Code(Secondary Care Only)" at bounding box center [53, 38] width 69 height 6
paste input "PA/BFC8D5"
type input "PA/BFC8D5"
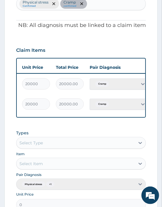
scroll to position [0, 165]
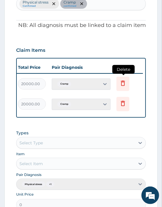
click at [119, 82] on icon at bounding box center [122, 83] width 7 height 7
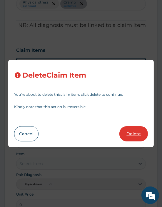
click at [124, 128] on button "Delete" at bounding box center [133, 133] width 28 height 15
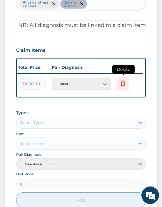
click at [122, 77] on icon at bounding box center [122, 84] width 13 height 14
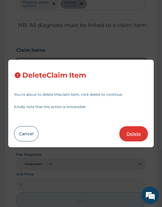
click at [130, 129] on button "Delete" at bounding box center [133, 133] width 28 height 15
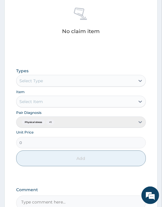
scroll to position [263, 0]
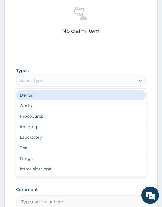
click at [38, 78] on div "Select Type" at bounding box center [30, 81] width 23 height 6
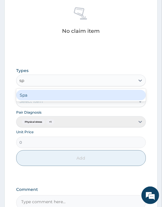
type input "spa"
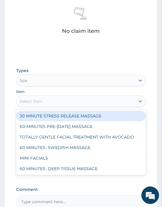
click at [48, 101] on div "Select Item" at bounding box center [75, 101] width 118 height 9
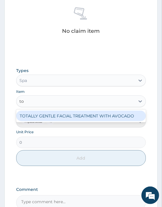
type input "tot"
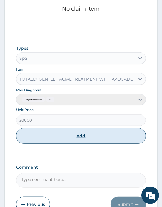
click at [71, 140] on button "Add" at bounding box center [80, 136] width 129 height 16
type input "0"
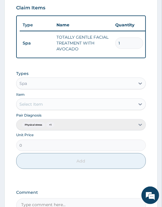
scroll to position [251, 0]
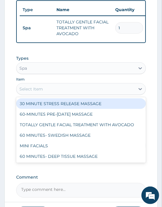
click at [27, 92] on div "Select Item" at bounding box center [30, 89] width 23 height 6
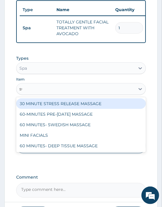
type input "swe"
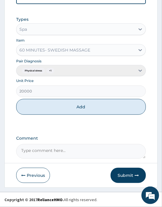
scroll to position [294, 0]
click at [67, 105] on button "Add" at bounding box center [80, 107] width 129 height 16
type input "0"
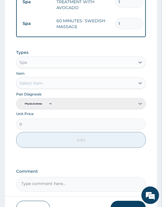
scroll to position [314, 0]
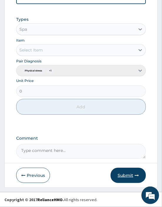
click at [129, 175] on button "Submit" at bounding box center [127, 175] width 35 height 15
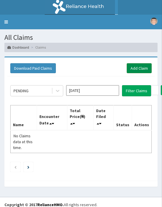
click at [134, 69] on link "Add Claim" at bounding box center [138, 68] width 25 height 10
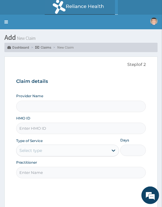
click at [40, 125] on input "HMO ID" at bounding box center [80, 128] width 129 height 11
paste input "TMQ/10023/A"
type input "TMQ/10023/A"
drag, startPoint x: 43, startPoint y: 175, endPoint x: 74, endPoint y: 157, distance: 36.8
click at [74, 157] on div "Provider Name HMO ID TMQ/10023/A Type of Service Select type Days Practitioner" at bounding box center [80, 136] width 129 height 85
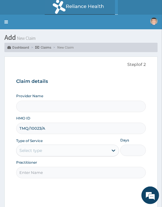
type input "AJIBOLA OGUNJIMI"
type input "Oriki Spa- Yacht Hotel"
type input "1"
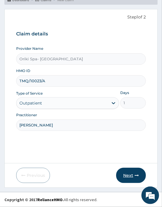
click at [126, 174] on button "Next" at bounding box center [131, 175] width 30 height 15
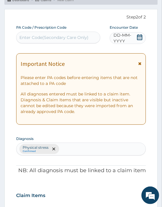
click at [41, 39] on div "Enter Code(Secondary Care Only)" at bounding box center [53, 38] width 69 height 6
paste input "PA/005877"
type input "PA/005877"
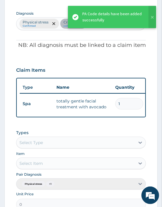
scroll to position [0, 165]
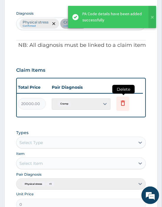
click at [119, 101] on icon at bounding box center [122, 103] width 7 height 7
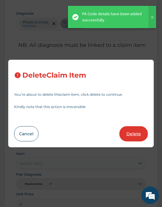
click at [133, 138] on button "Delete" at bounding box center [133, 133] width 28 height 15
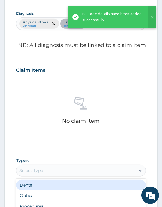
click at [31, 172] on div "Select Type" at bounding box center [30, 171] width 23 height 6
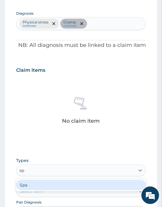
type input "spa"
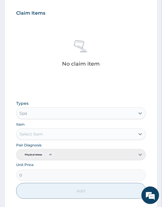
scroll to position [231, 0]
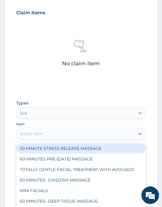
click at [41, 133] on div "Select Item" at bounding box center [30, 134] width 23 height 6
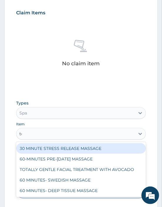
type input "tot"
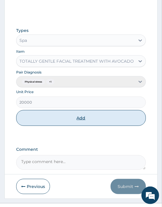
click at [78, 121] on button "Add" at bounding box center [80, 118] width 129 height 16
type input "0"
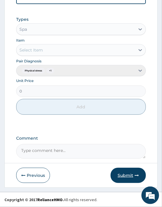
click at [126, 174] on button "Submit" at bounding box center [127, 175] width 35 height 15
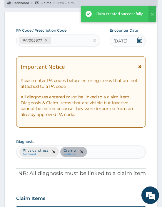
scroll to position [294, 0]
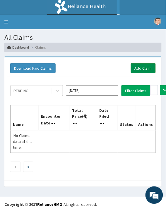
click at [140, 65] on link "Add Claim" at bounding box center [143, 68] width 25 height 10
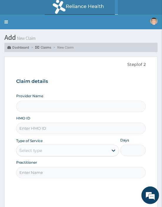
click at [38, 126] on input "HMO ID" at bounding box center [80, 128] width 129 height 11
paste input "PDL/10022/A"
type input "PDL/10022/A"
click at [35, 175] on input "Practitioner" at bounding box center [80, 172] width 129 height 11
type input "Oriki Spa- Yacht Hotel"
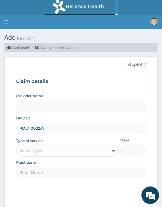
type input "1"
type input "AJIBOLA OGUNJIMI"
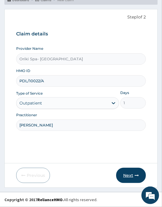
click at [127, 175] on button "Next" at bounding box center [131, 175] width 30 height 15
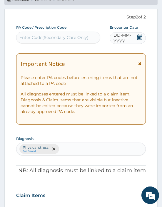
click at [38, 37] on div "Enter Code(Secondary Care Only)" at bounding box center [53, 38] width 69 height 6
paste input "PA/06D32B"
type input "PA/06D32B"
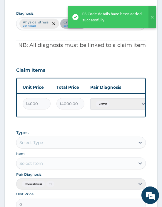
scroll to position [0, 165]
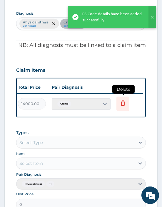
click at [127, 102] on icon at bounding box center [122, 104] width 13 height 14
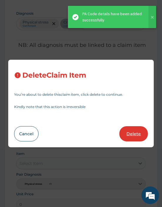
click at [129, 130] on button "Delete" at bounding box center [133, 133] width 28 height 15
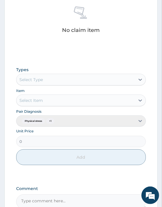
scroll to position [264, 0]
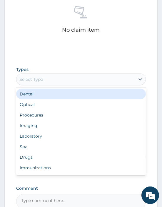
click at [46, 78] on div "Select Type" at bounding box center [75, 79] width 118 height 9
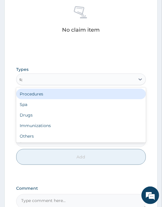
type input "spa"
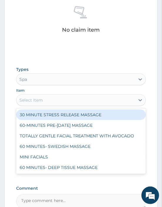
click at [31, 104] on div "Select Item" at bounding box center [75, 100] width 118 height 9
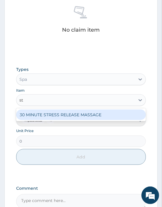
type input "str"
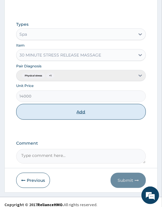
click at [72, 112] on button "Add" at bounding box center [80, 112] width 129 height 16
type input "0"
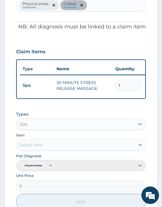
scroll to position [291, 0]
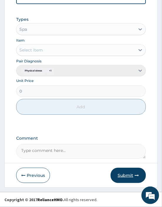
click at [119, 171] on button "Submit" at bounding box center [127, 175] width 35 height 15
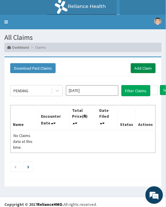
click at [146, 67] on link "Add Claim" at bounding box center [143, 68] width 25 height 10
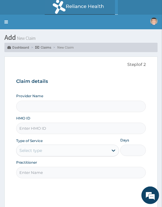
click at [28, 126] on input "HMO ID" at bounding box center [80, 128] width 129 height 11
paste input "PDL/10017/A"
type input "PDL/10017/A"
type input "Oriki Spa- [GEOGRAPHIC_DATA]"
type input "1"
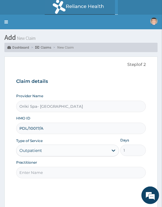
type input "PDL/10017/A"
drag, startPoint x: 30, startPoint y: 173, endPoint x: 69, endPoint y: 158, distance: 42.0
click at [69, 158] on div "Provider Name Oriki Spa- Yacht Hotel HMO ID PDL/10017/A Type of Service Outpati…" at bounding box center [80, 136] width 129 height 85
type input "[PERSON_NAME]"
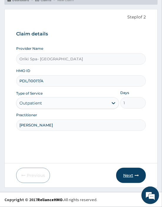
click at [138, 172] on button "Next" at bounding box center [131, 175] width 30 height 15
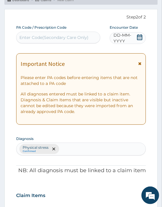
click at [38, 35] on div "Enter Code(Secondary Care Only)" at bounding box center [53, 38] width 69 height 6
paste input "PA/3443D3"
type input "PA/3443D3"
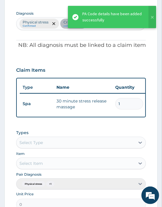
scroll to position [0, 165]
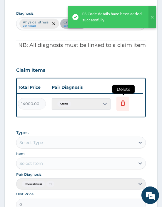
click at [125, 101] on icon at bounding box center [122, 103] width 7 height 7
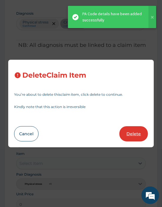
click at [130, 131] on button "Delete" at bounding box center [133, 133] width 28 height 15
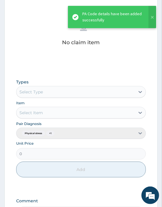
scroll to position [261, 0]
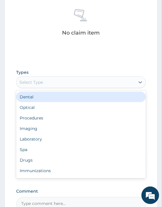
click at [31, 82] on div "Select Type" at bounding box center [30, 82] width 23 height 6
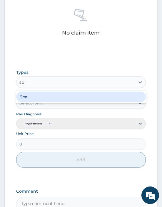
type input "spa"
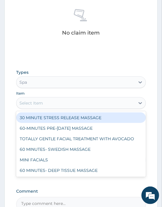
click at [24, 104] on div "Select Item" at bounding box center [30, 103] width 23 height 6
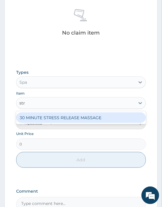
type input "stre"
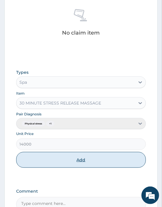
click at [87, 160] on button "Add" at bounding box center [80, 160] width 129 height 16
type input "0"
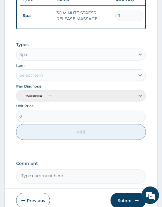
scroll to position [291, 0]
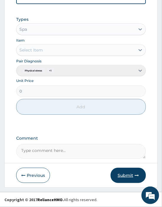
click at [119, 179] on button "Submit" at bounding box center [127, 175] width 35 height 15
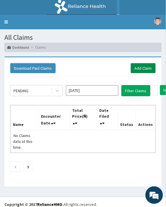
click at [137, 66] on link "Add Claim" at bounding box center [143, 68] width 25 height 10
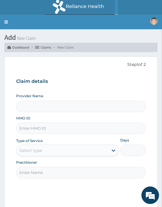
click at [33, 126] on input "HMO ID" at bounding box center [80, 128] width 129 height 11
paste input "VIE/10017/A"
type input "VIE/10017/A"
click at [31, 172] on input "Practitioner" at bounding box center [80, 172] width 129 height 11
type input "Oriki Spa- Yacht Hotel"
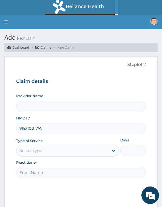
type input "1"
type input "AJIBOLA OGUNJIMI"
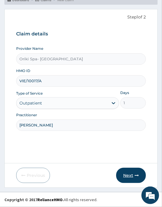
click at [133, 175] on button "Next" at bounding box center [131, 175] width 30 height 15
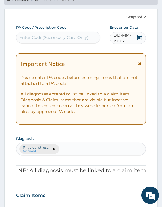
scroll to position [0, 0]
click at [35, 37] on div "Enter Code(Secondary Care Only)" at bounding box center [53, 38] width 69 height 6
paste input "PA/7B483F"
type input "PA/7B483F"
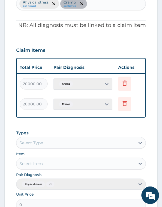
scroll to position [0, 165]
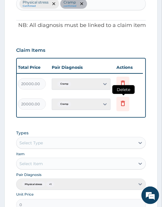
click at [124, 88] on span "Delete" at bounding box center [123, 89] width 22 height 9
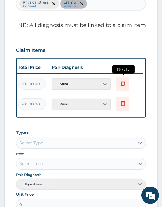
click at [120, 81] on icon at bounding box center [122, 83] width 7 height 7
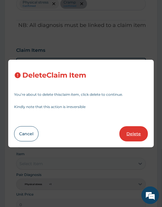
click at [128, 133] on button "Delete" at bounding box center [133, 133] width 28 height 15
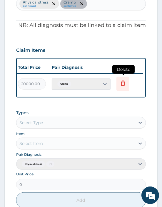
click at [124, 83] on icon at bounding box center [123, 83] width 4 height 5
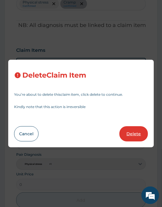
click at [130, 134] on button "Delete" at bounding box center [133, 133] width 28 height 15
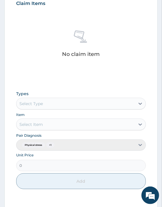
scroll to position [241, 0]
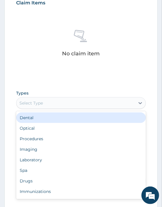
click at [56, 101] on div "Select Type" at bounding box center [75, 103] width 118 height 9
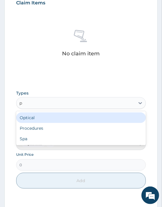
type input "pa"
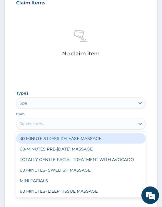
click at [38, 124] on div "Select Item" at bounding box center [30, 124] width 23 height 6
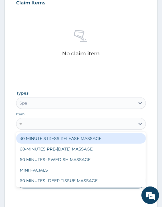
type input "swe"
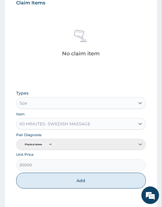
scroll to position [314, 0]
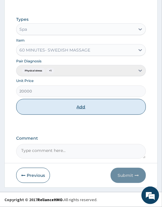
click at [82, 107] on button "Add" at bounding box center [80, 107] width 129 height 16
type input "0"
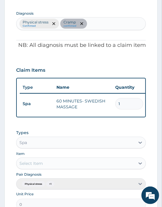
scroll to position [291, 0]
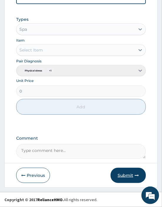
click at [128, 174] on button "Submit" at bounding box center [127, 175] width 35 height 15
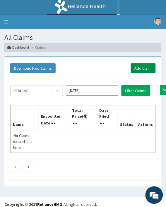
click at [137, 66] on link "Add Claim" at bounding box center [143, 68] width 25 height 10
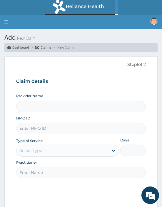
type input "Oriki Spa- [GEOGRAPHIC_DATA]"
type input "1"
click at [33, 131] on input "HMO ID" at bounding box center [80, 128] width 129 height 11
paste input "PME/10012/A"
type input "PME/10012/A"
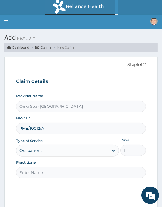
drag, startPoint x: 36, startPoint y: 173, endPoint x: 69, endPoint y: 160, distance: 34.7
click at [69, 160] on div "Practitioner" at bounding box center [80, 169] width 129 height 18
type input "[PERSON_NAME]"
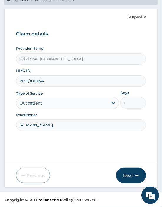
click at [119, 177] on button "Next" at bounding box center [131, 175] width 30 height 15
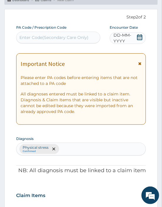
click at [35, 33] on div "Enter Code(Secondary Care Only)" at bounding box center [57, 37] width 83 height 9
paste input "PA/F6FBA0"
type input "PA/F6FBA0"
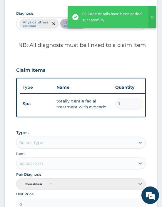
scroll to position [0, 165]
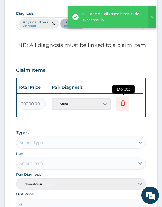
click at [127, 106] on icon at bounding box center [122, 104] width 13 height 14
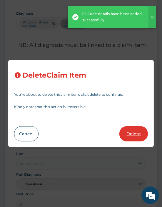
click at [133, 139] on button "Delete" at bounding box center [133, 133] width 28 height 15
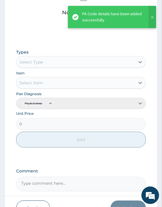
scroll to position [287, 0]
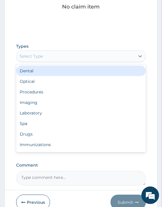
click at [23, 57] on div "Select Type" at bounding box center [30, 56] width 23 height 6
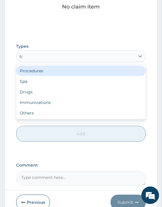
type input "spa"
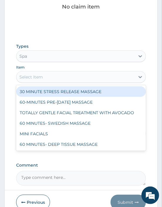
click at [49, 80] on div "Select Item" at bounding box center [75, 76] width 118 height 9
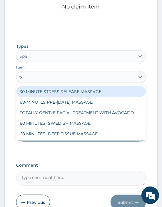
type input "tot"
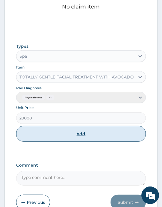
click at [68, 136] on button "Add" at bounding box center [80, 134] width 129 height 16
type input "0"
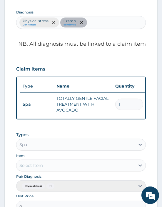
scroll to position [294, 0]
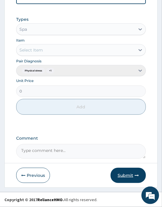
click at [127, 180] on button "Submit" at bounding box center [127, 175] width 35 height 15
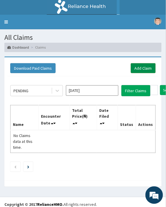
click at [145, 69] on link "Add Claim" at bounding box center [143, 68] width 25 height 10
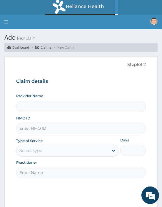
click at [23, 126] on input "HMO ID" at bounding box center [80, 128] width 129 height 11
paste input "TMQ/10023/B"
type input "TMQ/10023/B"
click at [39, 175] on input "Practitioner" at bounding box center [80, 172] width 129 height 11
type input "Oriki Spa- [GEOGRAPHIC_DATA]"
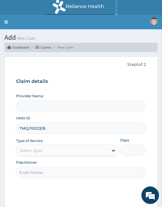
type input "1"
type input "AJIBOLA OGUNJIMI"
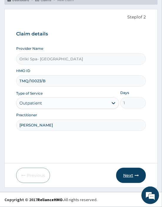
click at [137, 176] on icon "button" at bounding box center [136, 176] width 4 height 4
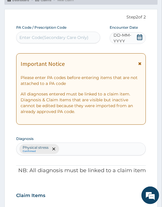
click at [32, 37] on div "Enter Code(Secondary Care Only)" at bounding box center [53, 38] width 69 height 6
paste input "PA/2A5AB7"
type input "PA/2A5AB7"
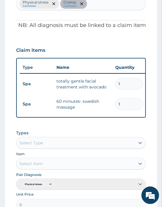
scroll to position [0, 165]
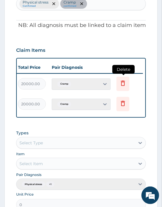
click at [122, 86] on icon at bounding box center [122, 83] width 7 height 7
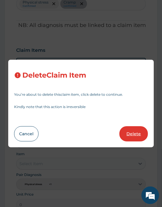
click at [133, 137] on button "Delete" at bounding box center [133, 133] width 28 height 15
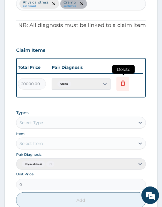
click at [122, 79] on icon at bounding box center [122, 84] width 13 height 14
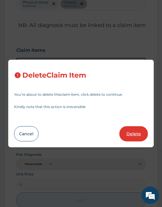
click at [129, 135] on button "Delete" at bounding box center [133, 133] width 28 height 15
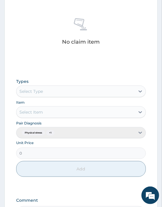
scroll to position [255, 0]
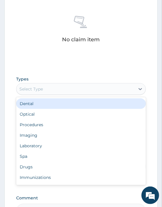
click at [26, 90] on div "Select Type" at bounding box center [30, 89] width 23 height 6
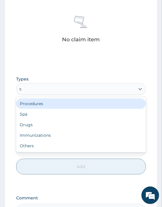
type input "sp"
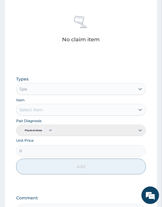
click at [30, 114] on div "Select Item" at bounding box center [75, 109] width 118 height 9
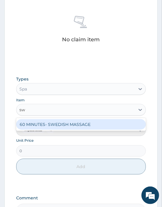
type input "swe"
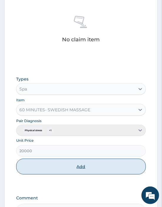
click at [75, 168] on button "Add" at bounding box center [80, 167] width 129 height 16
type input "0"
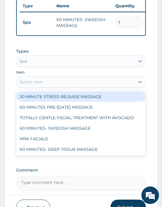
click at [31, 84] on div "Select Item" at bounding box center [30, 82] width 23 height 6
type input "y"
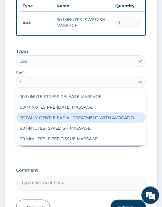
type input "to"
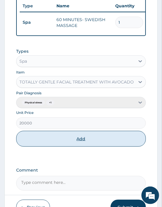
click at [87, 143] on button "Add" at bounding box center [80, 139] width 129 height 16
type input "0"
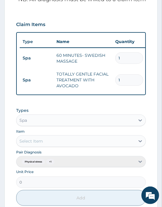
scroll to position [314, 0]
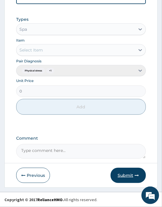
click at [123, 169] on button "Submit" at bounding box center [127, 175] width 35 height 15
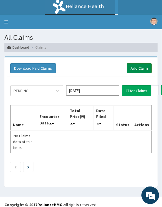
click at [134, 70] on link "Add Claim" at bounding box center [138, 68] width 25 height 10
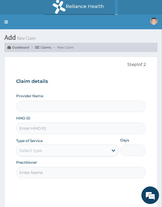
click at [28, 129] on input "HMO ID" at bounding box center [80, 128] width 129 height 11
paste input "PAY/10209/A"
type input "PAY/10209/A"
type input "Oriki Spa- [GEOGRAPHIC_DATA]"
type input "1"
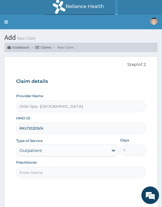
type input "PAY/10209/A"
click at [33, 171] on input "Practitioner" at bounding box center [80, 172] width 129 height 11
type input "[PERSON_NAME]"
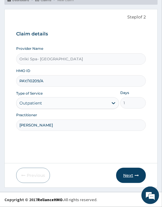
click at [127, 175] on button "Next" at bounding box center [131, 175] width 30 height 15
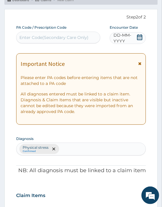
click at [27, 39] on div "Enter Code(Secondary Care Only)" at bounding box center [53, 38] width 69 height 6
paste input "PA/4E432A"
type input "PA/4E432A"
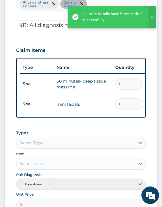
scroll to position [0, 165]
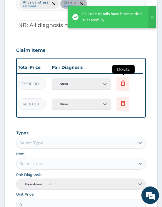
click at [119, 86] on icon at bounding box center [122, 84] width 13 height 14
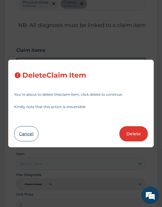
click at [26, 134] on button "Cancel" at bounding box center [26, 133] width 24 height 15
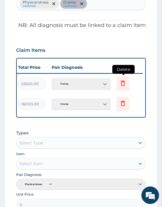
click at [124, 83] on icon at bounding box center [122, 83] width 7 height 7
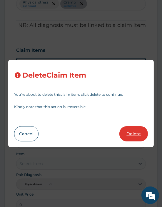
click at [128, 131] on button "Delete" at bounding box center [133, 133] width 28 height 15
type input "16000"
type input "16000.00"
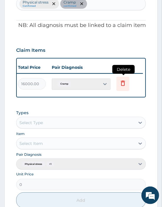
click at [121, 81] on icon at bounding box center [122, 83] width 7 height 7
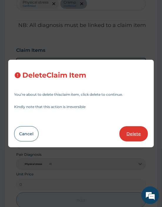
click at [134, 130] on button "Delete" at bounding box center [133, 133] width 28 height 15
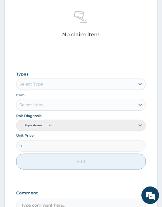
scroll to position [262, 0]
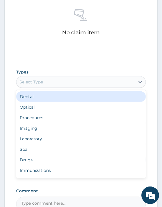
click at [28, 84] on div "Select Type" at bounding box center [30, 82] width 23 height 6
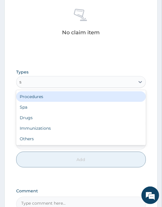
type input "sp"
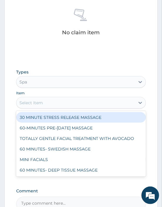
click at [36, 103] on div "Select Item" at bounding box center [30, 103] width 23 height 6
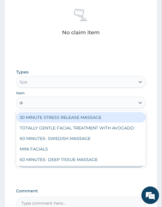
type input "dee"
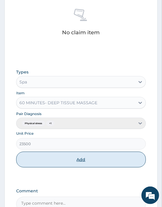
click at [75, 162] on button "Add" at bounding box center [80, 160] width 129 height 16
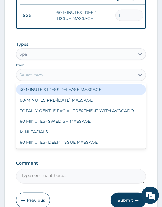
click at [30, 77] on div "Select Item" at bounding box center [30, 75] width 23 height 6
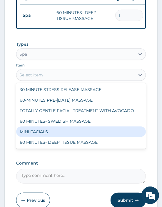
click at [42, 135] on div "MINI FACIALS" at bounding box center [80, 132] width 129 height 11
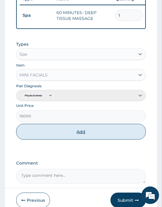
click at [70, 138] on button "Add" at bounding box center [80, 132] width 129 height 16
type input "0"
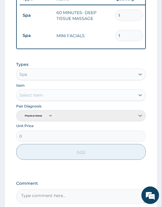
scroll to position [311, 0]
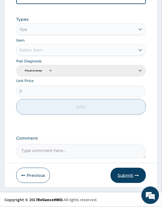
click at [128, 175] on button "Submit" at bounding box center [127, 175] width 35 height 15
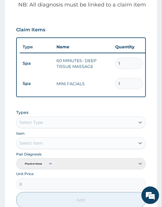
scroll to position [212, 0]
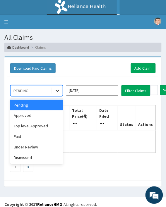
click at [57, 89] on icon at bounding box center [58, 91] width 6 height 6
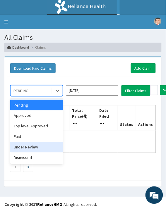
click at [30, 152] on div "Under Review" at bounding box center [36, 147] width 53 height 11
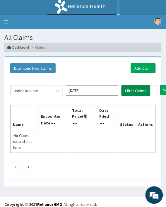
click at [132, 94] on button "Filter Claims" at bounding box center [136, 90] width 29 height 11
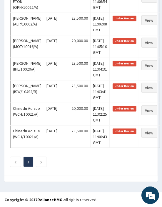
scroll to position [600, 0]
drag, startPoint x: 11, startPoint y: 83, endPoint x: 131, endPoint y: 221, distance: 182.5
copy div "Lore Ipsumdolo Sita Conse Adipi(₦) Elit Seddo Eiusmo Tempori Utlabo Etdolor (MA…"
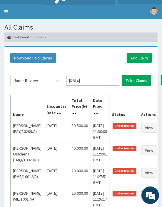
scroll to position [5, 0]
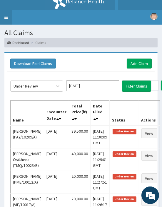
click at [3, 11] on link "Toggle navigation" at bounding box center [6, 17] width 12 height 15
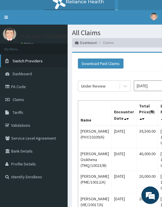
click at [18, 62] on span "Switch Providers" at bounding box center [28, 60] width 30 height 5
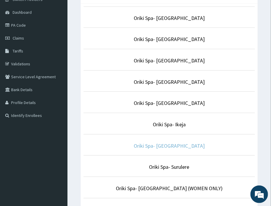
scroll to position [52, 0]
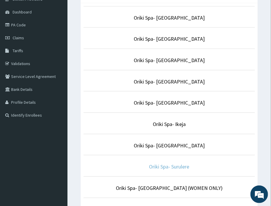
click at [159, 165] on link "Oriki Spa- Surulere" at bounding box center [169, 166] width 40 height 7
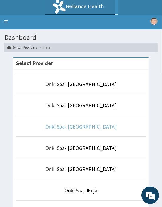
click at [84, 124] on link "Oriki Spa- [GEOGRAPHIC_DATA]" at bounding box center [80, 126] width 71 height 7
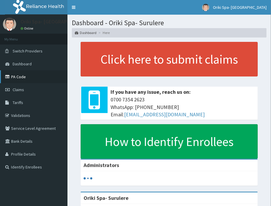
click at [13, 73] on link "PA Code" at bounding box center [33, 76] width 67 height 13
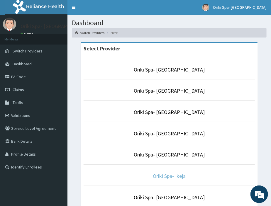
click at [160, 177] on link "Oriki Spa- Ikeja" at bounding box center [169, 176] width 33 height 7
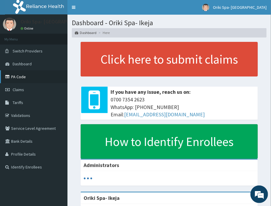
click at [15, 74] on link "PA Code" at bounding box center [33, 76] width 67 height 13
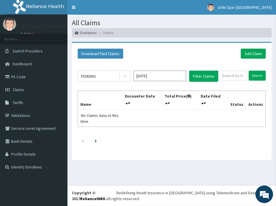
click at [17, 77] on link "PA Code" at bounding box center [33, 76] width 67 height 13
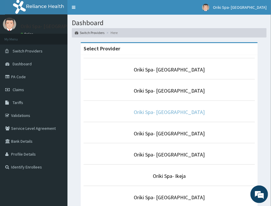
click at [178, 112] on link "Oriki Spa- Port Harcourt" at bounding box center [169, 112] width 71 height 7
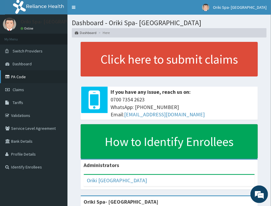
click at [32, 72] on link "PA Code" at bounding box center [33, 76] width 67 height 13
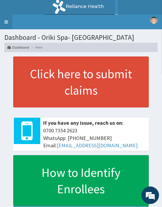
click at [8, 20] on link "Toggle navigation" at bounding box center [6, 22] width 12 height 15
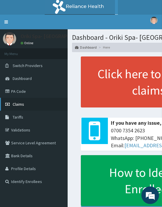
click at [33, 104] on link "Claims" at bounding box center [33, 104] width 67 height 13
